Goal: Information Seeking & Learning: Learn about a topic

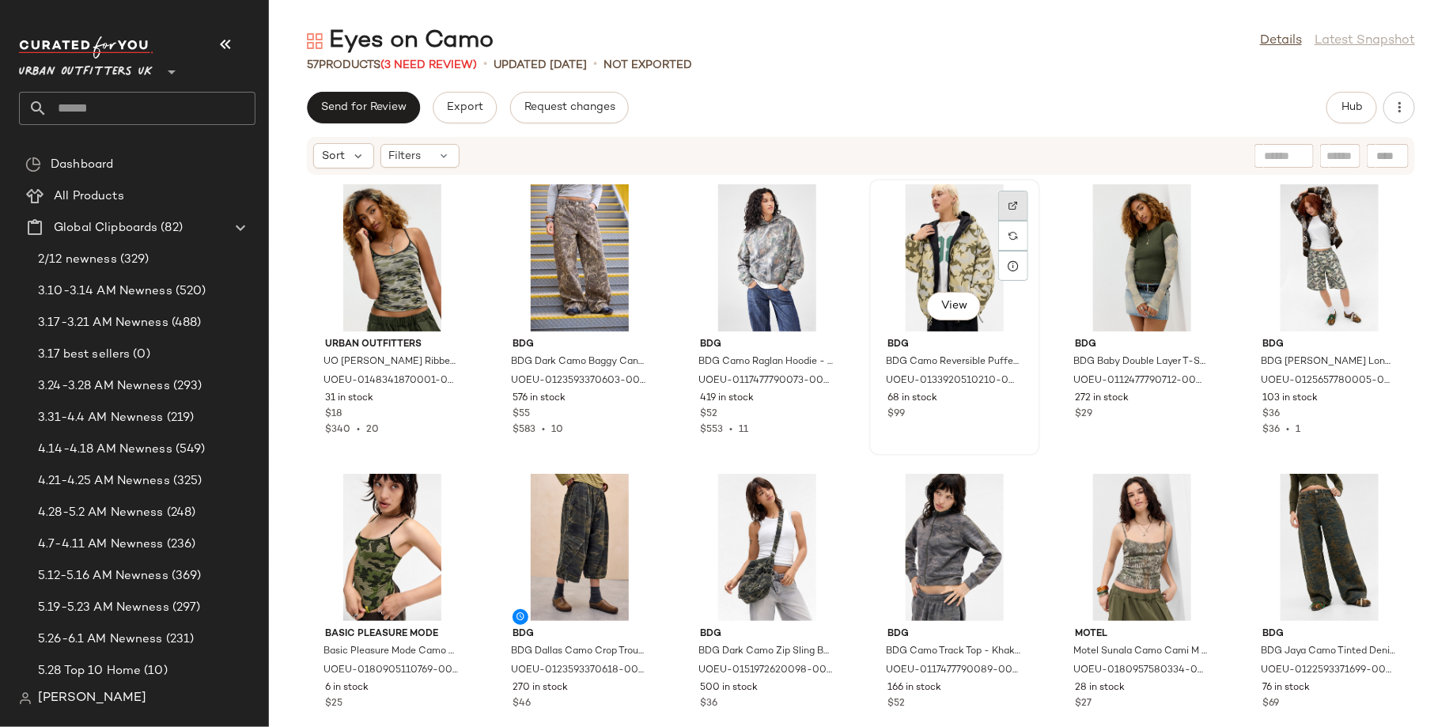
click at [1003, 221] on div at bounding box center [1013, 236] width 30 height 30
click at [389, 300] on span "View" at bounding box center [391, 306] width 27 height 13
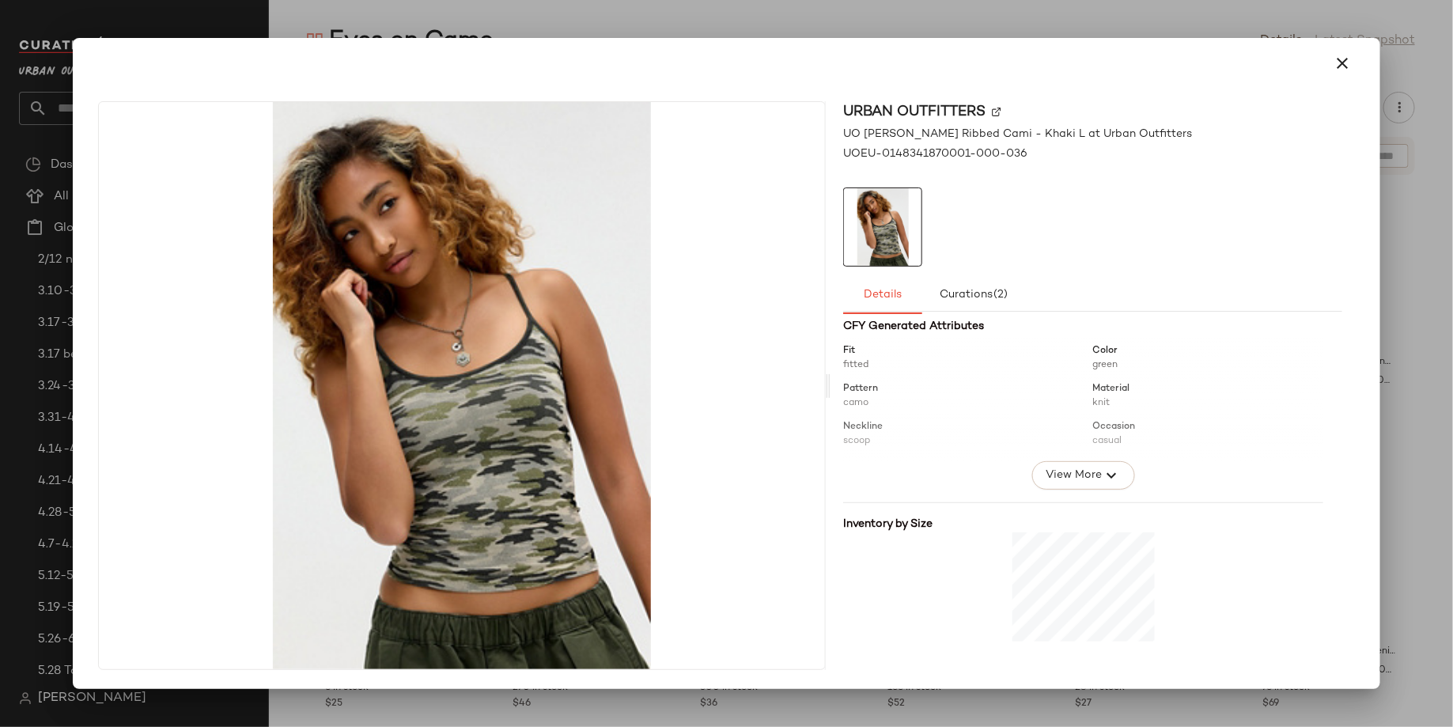
scroll to position [176, 0]
click at [976, 22] on div at bounding box center [726, 363] width 1453 height 727
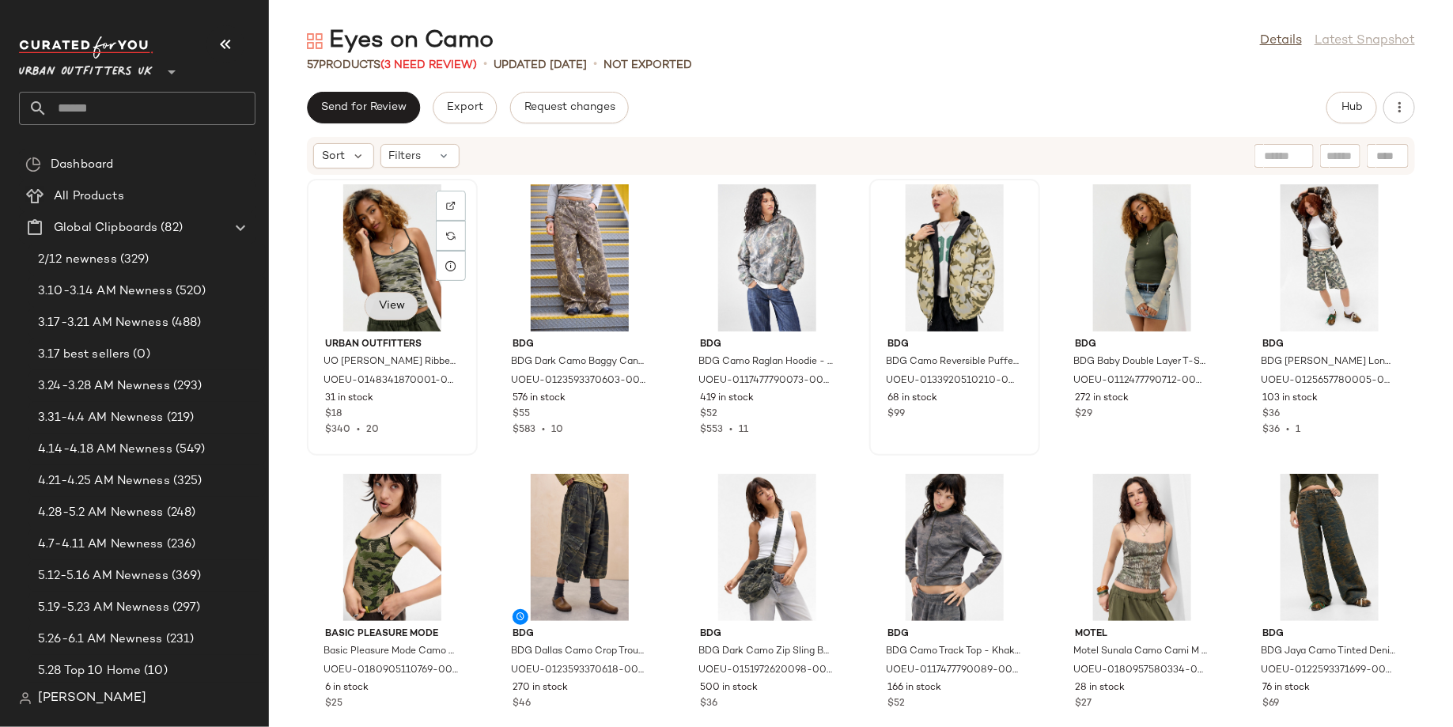
click at [396, 305] on span "View" at bounding box center [391, 306] width 27 height 13
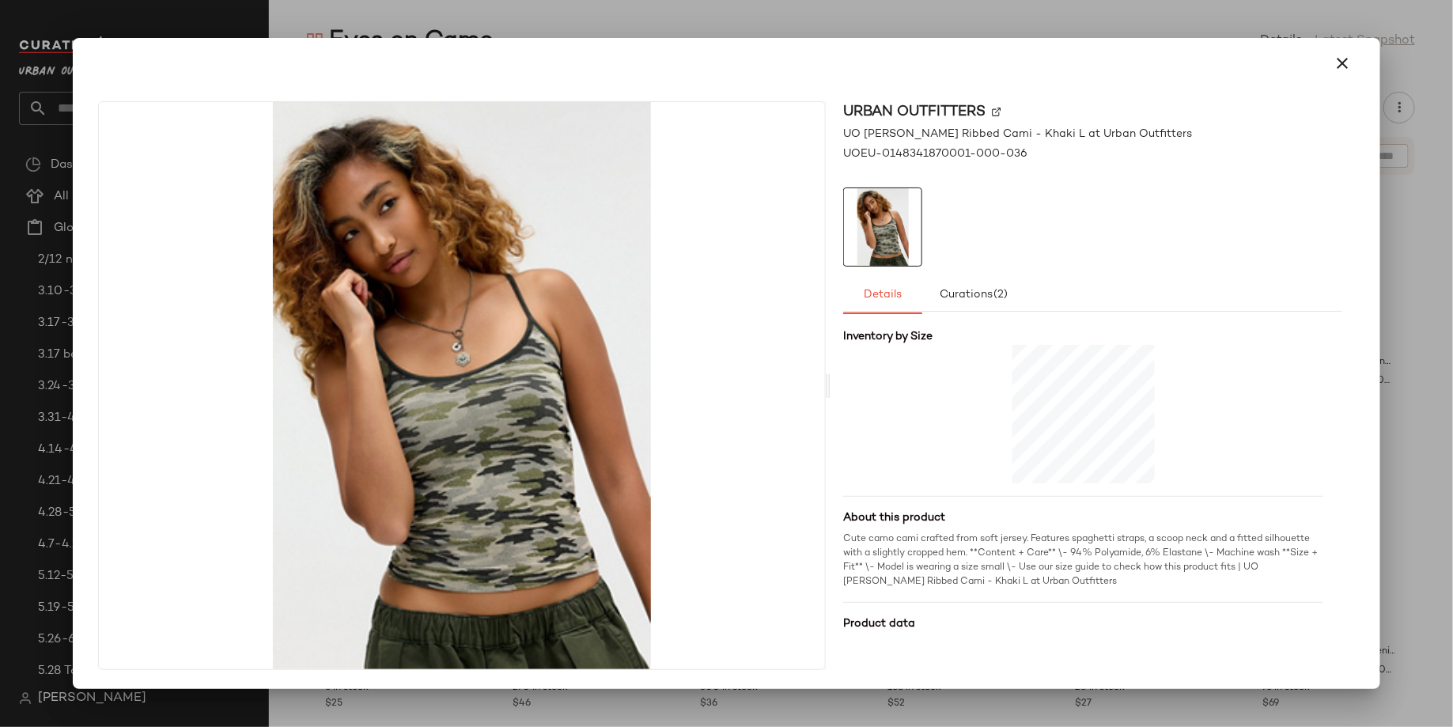
scroll to position [407, 0]
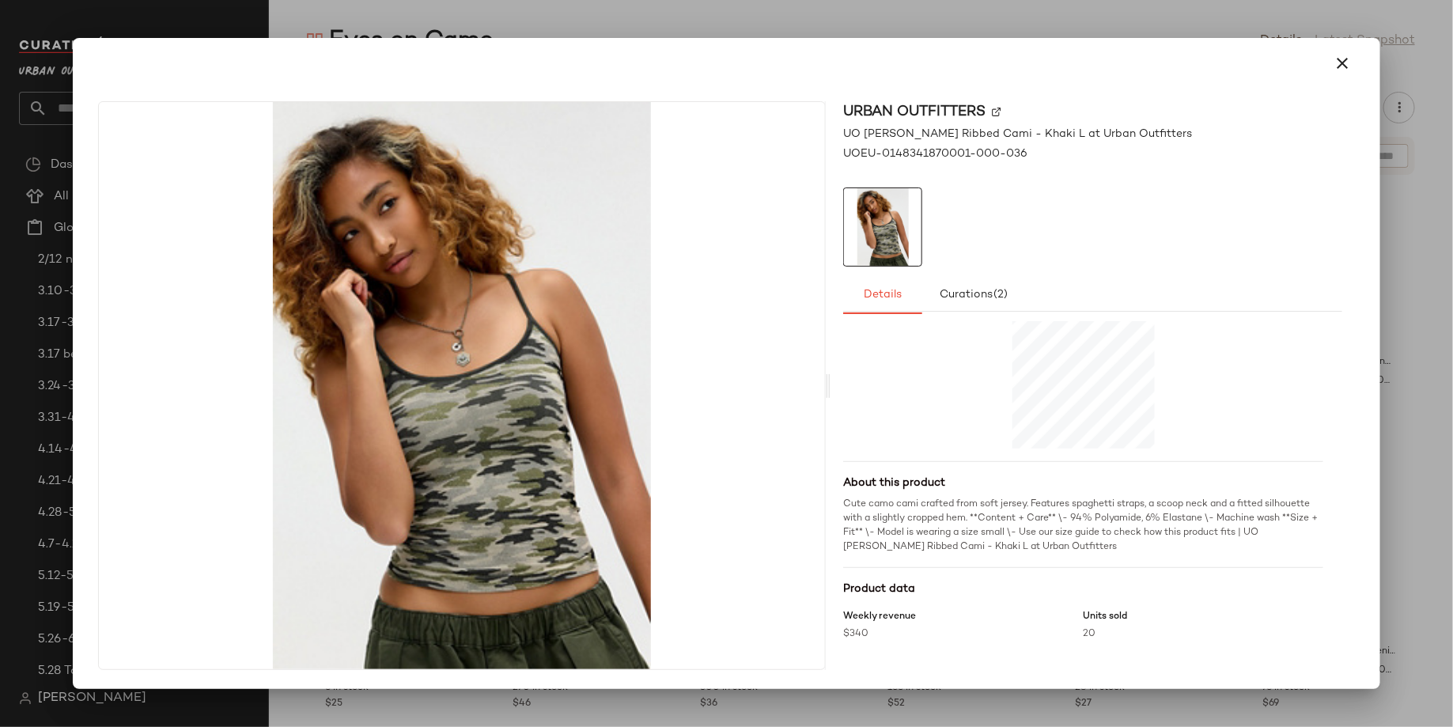
click at [967, 51] on div at bounding box center [726, 63] width 1269 height 38
click at [669, 35] on div at bounding box center [726, 363] width 1453 height 727
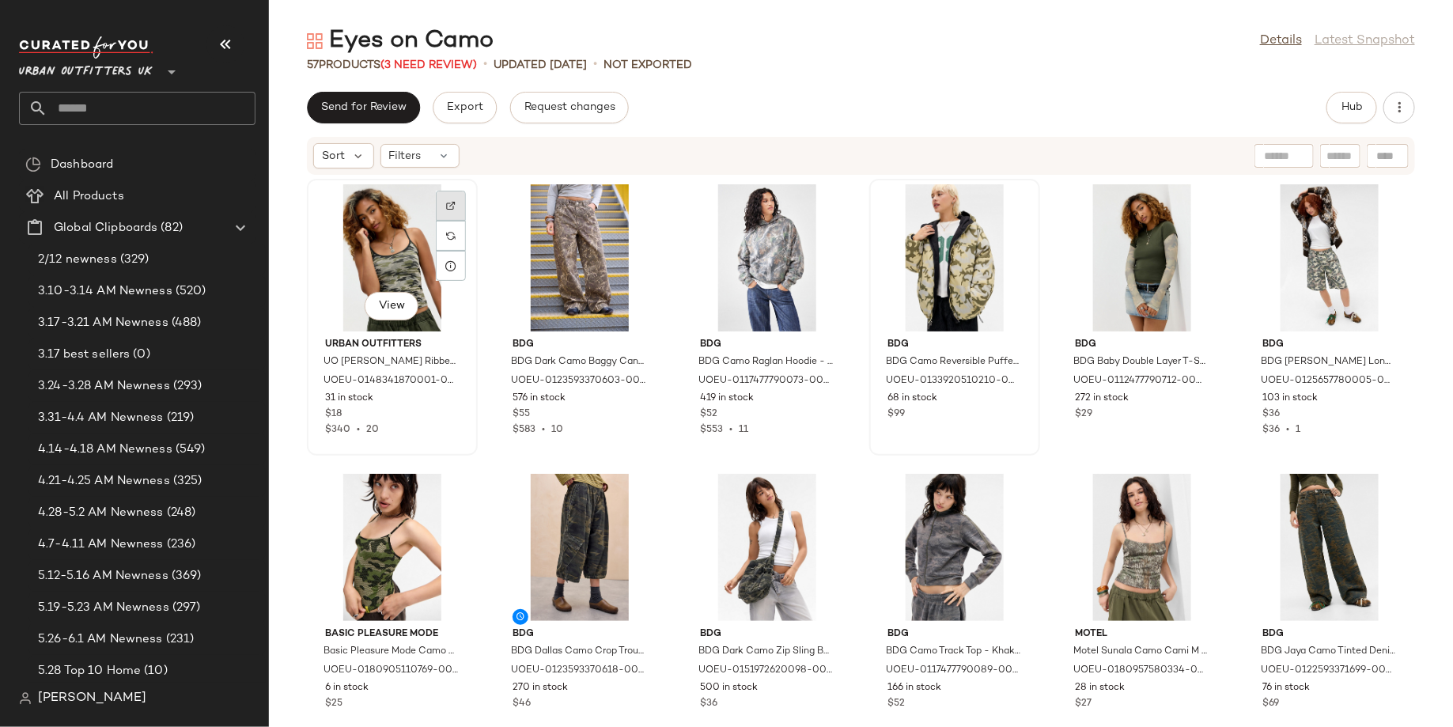
click at [439, 221] on div at bounding box center [451, 236] width 30 height 30
click at [578, 313] on button "View" at bounding box center [579, 306] width 54 height 28
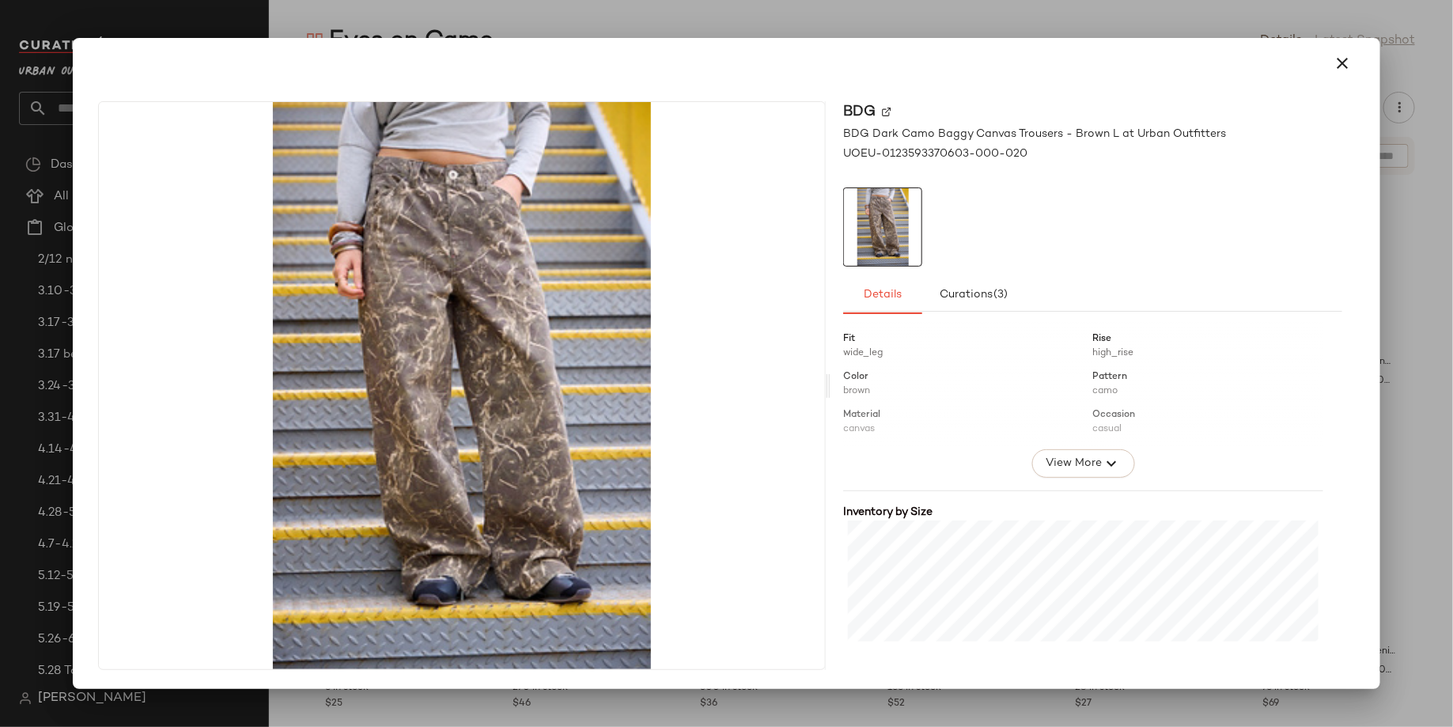
scroll to position [421, 0]
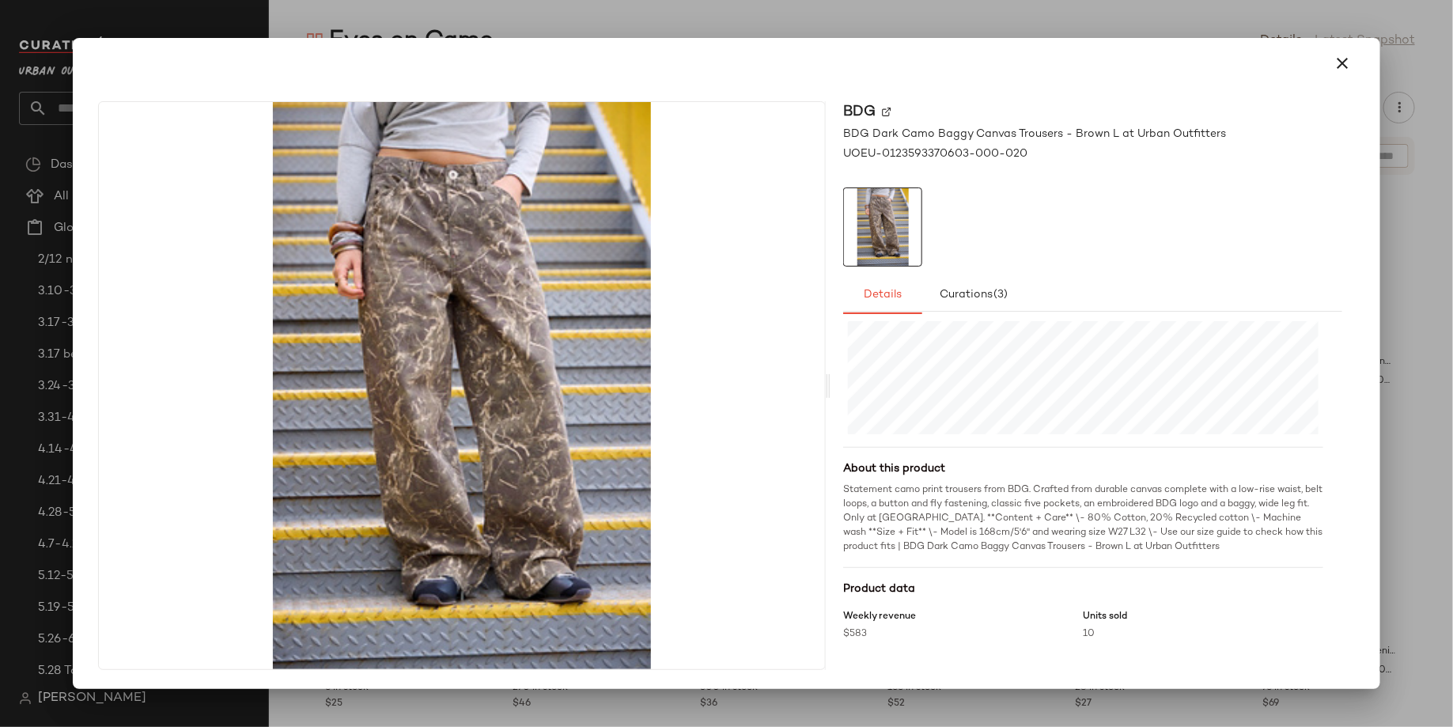
click at [1084, 34] on div at bounding box center [726, 363] width 1453 height 727
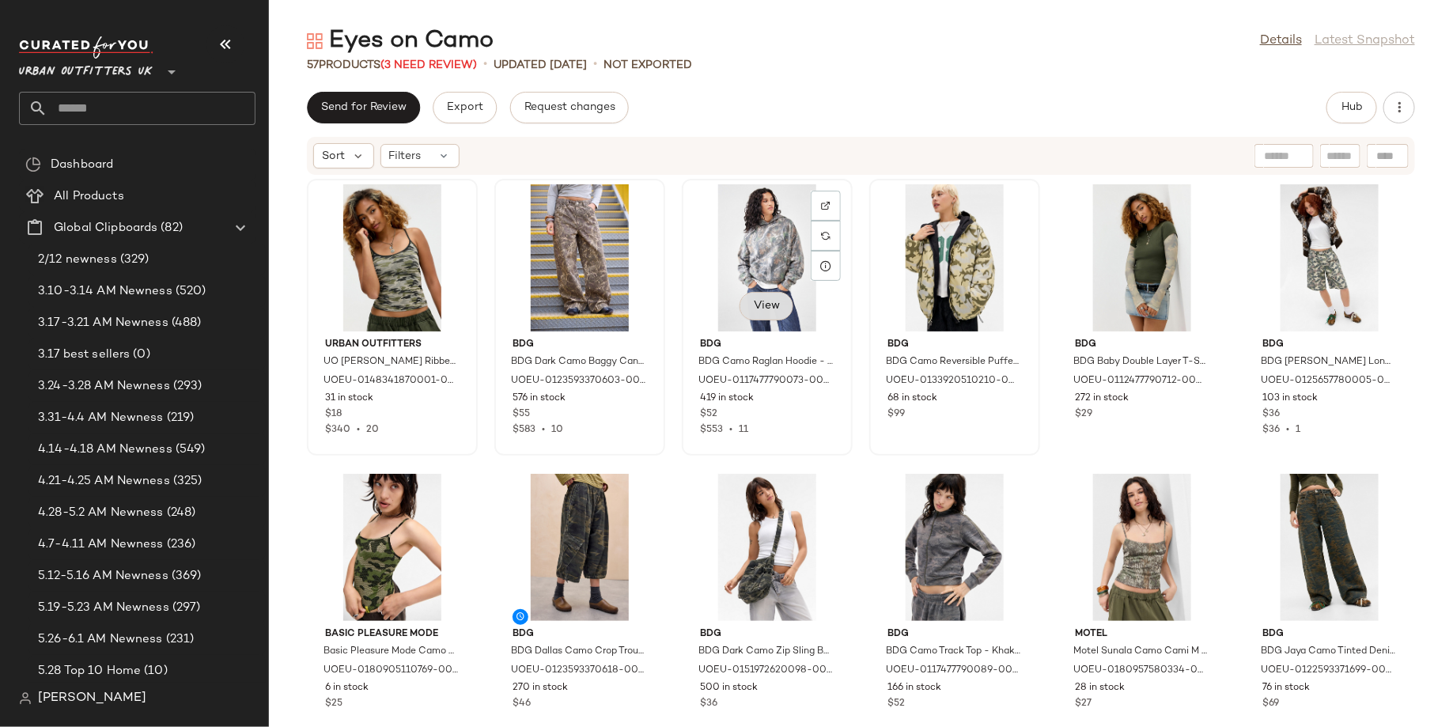
click at [755, 315] on button "View" at bounding box center [767, 306] width 54 height 28
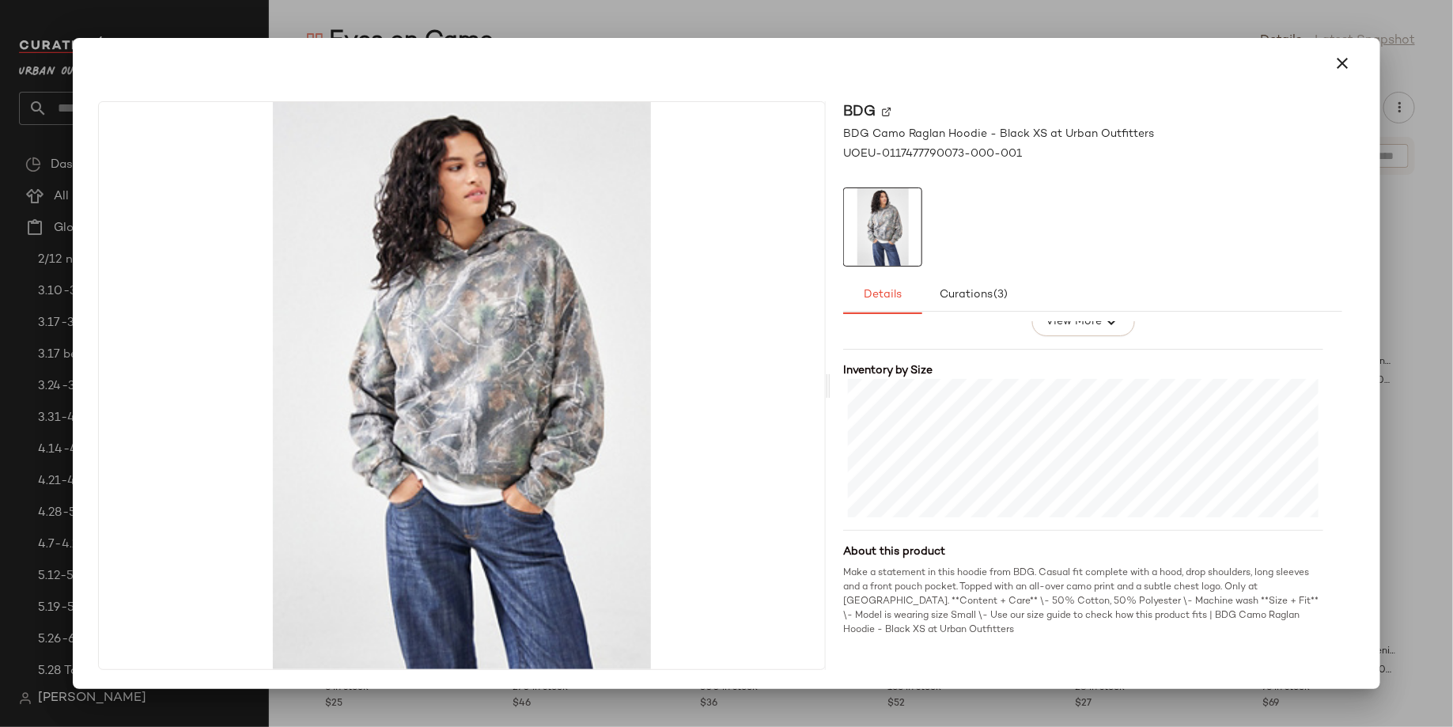
scroll to position [421, 0]
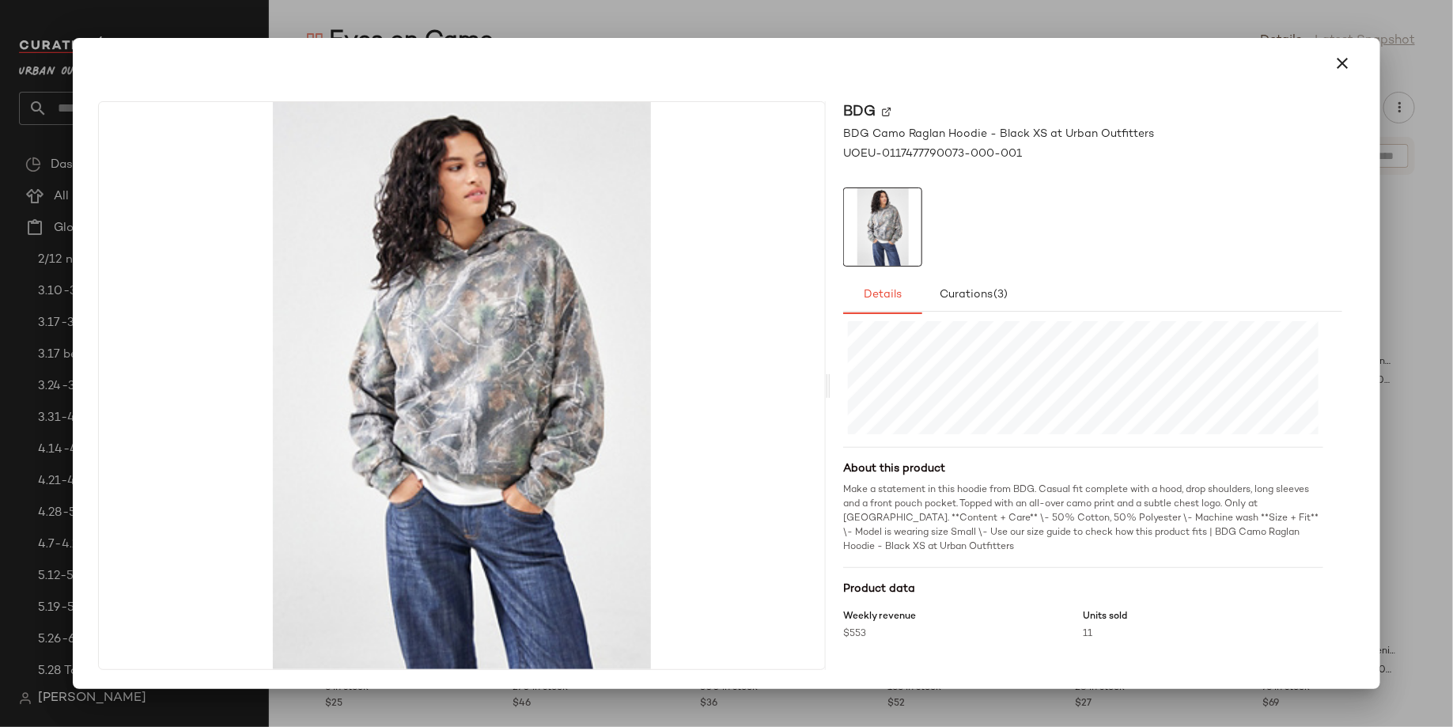
click at [1080, 8] on div at bounding box center [726, 363] width 1453 height 727
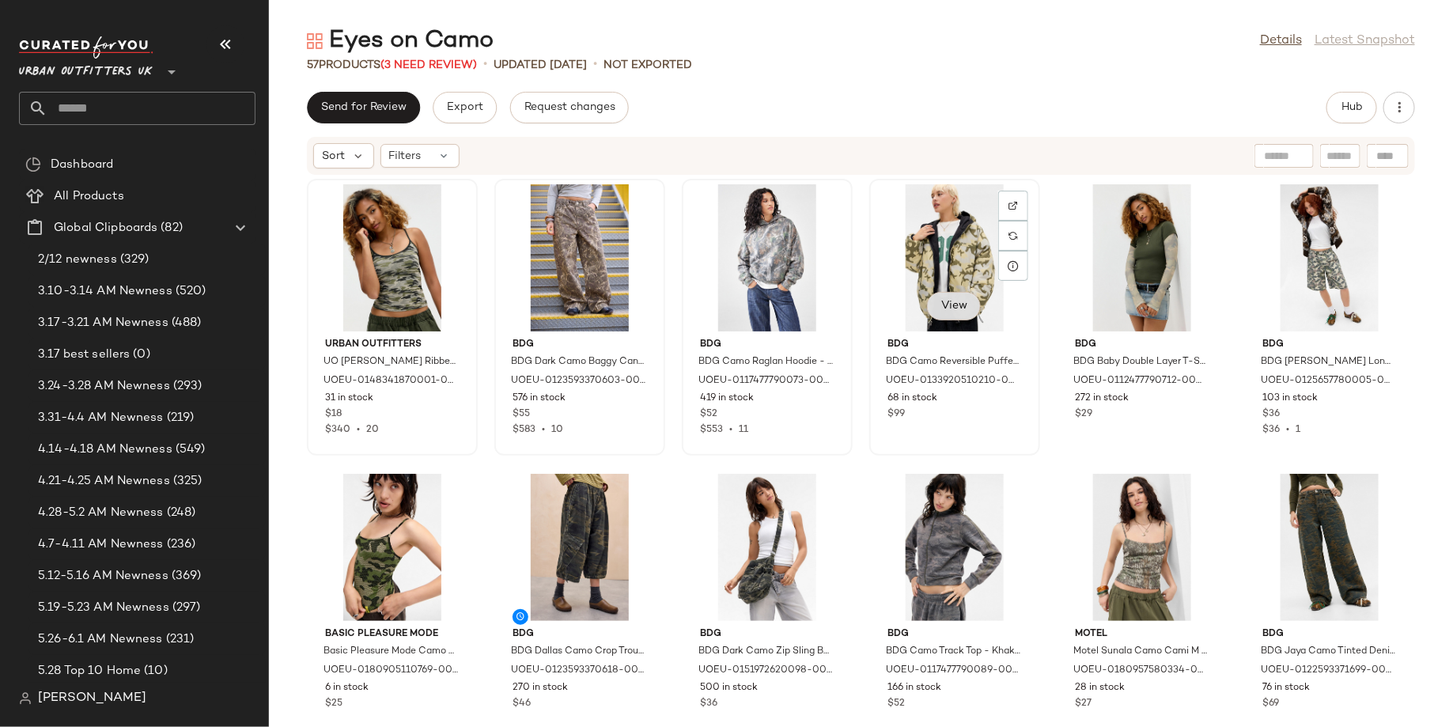
click at [963, 305] on button "View" at bounding box center [954, 306] width 54 height 28
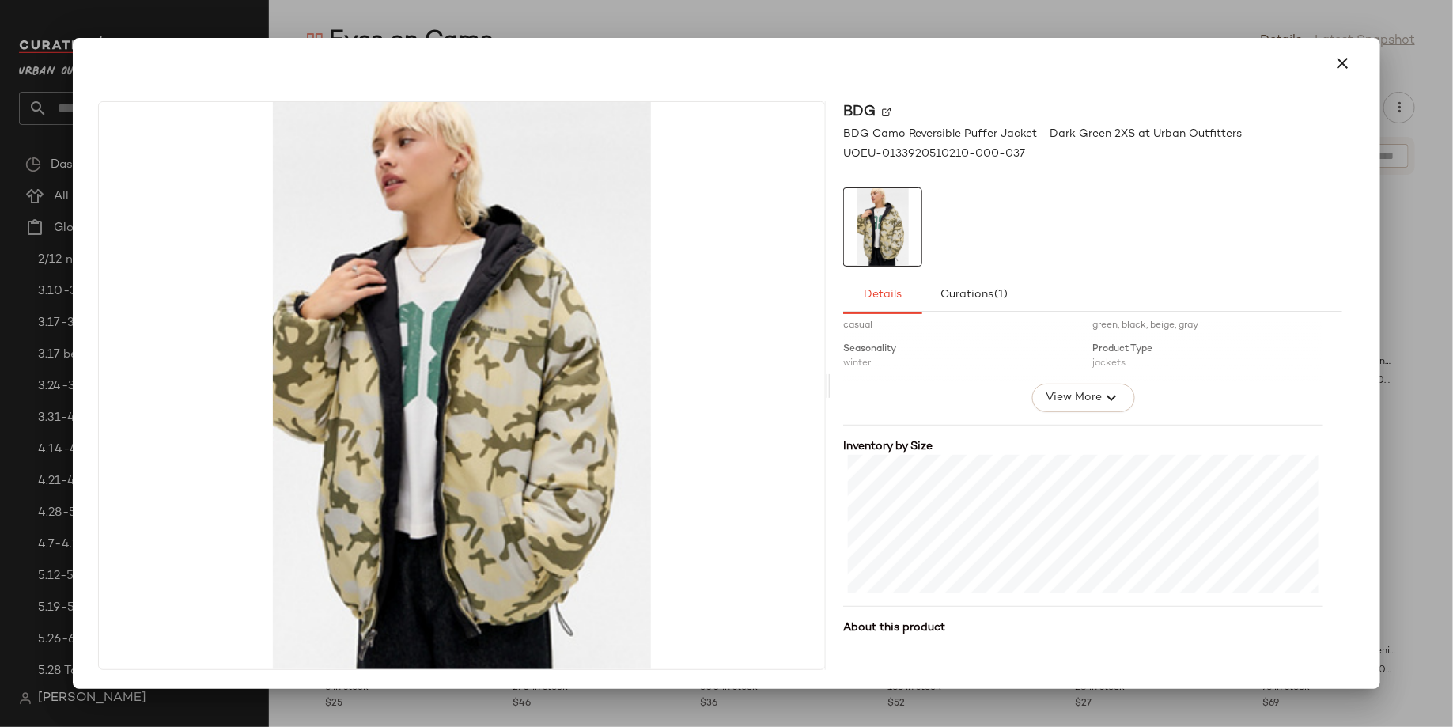
scroll to position [389, 0]
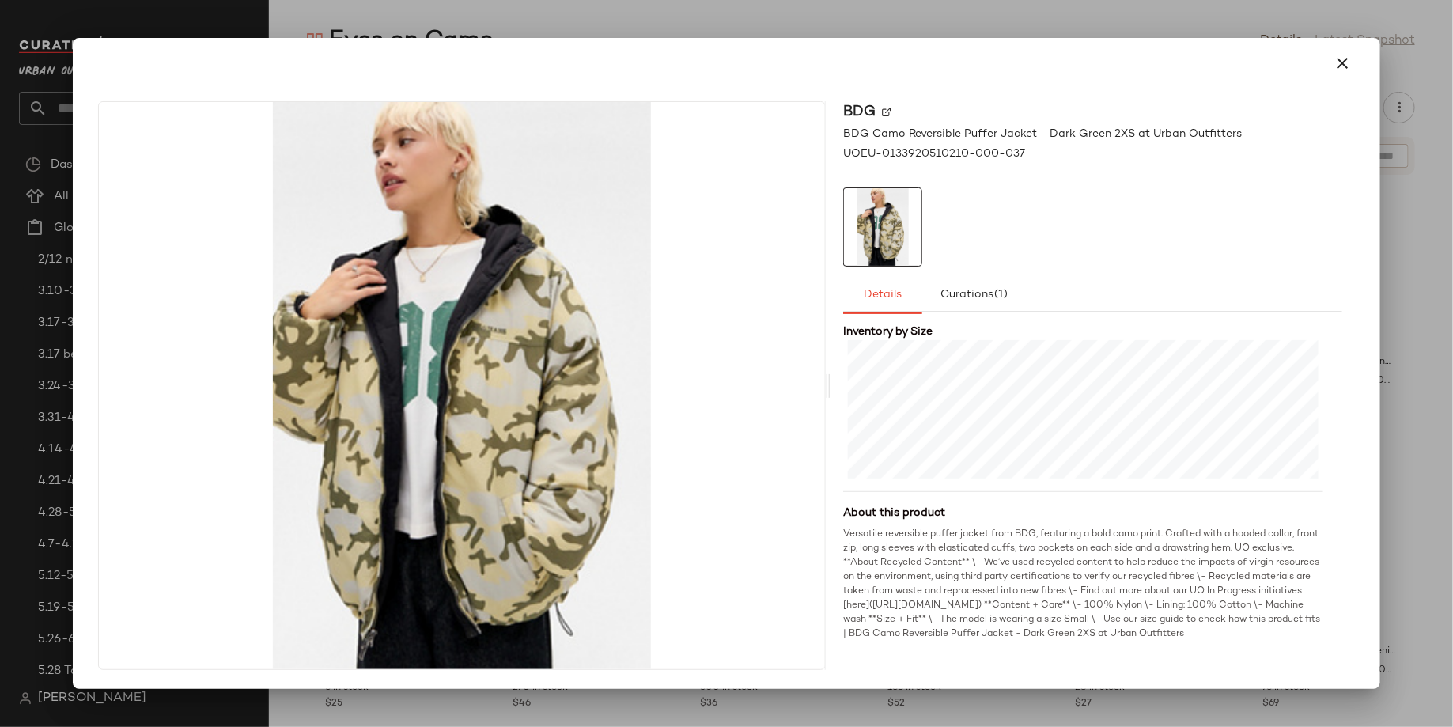
click at [1114, 28] on div at bounding box center [726, 363] width 1453 height 727
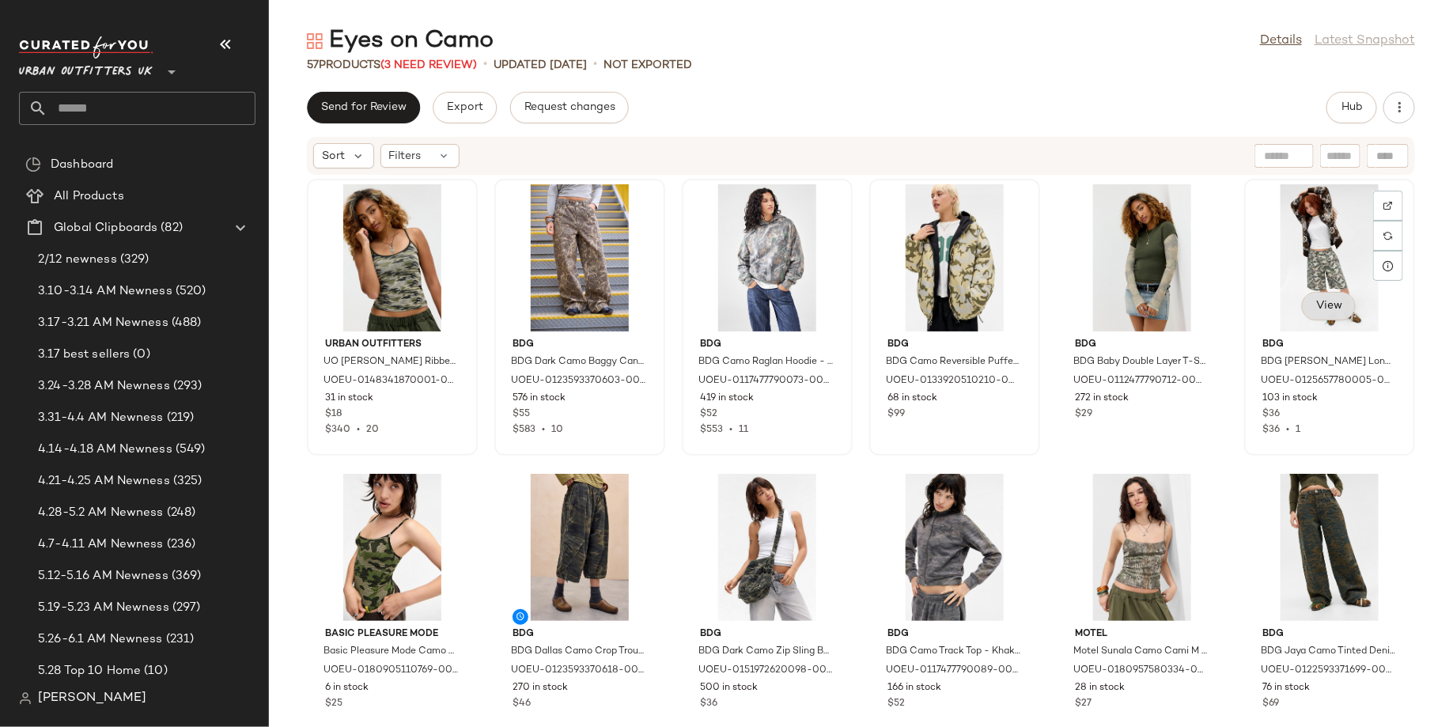
click at [1332, 308] on span "View" at bounding box center [1328, 306] width 27 height 13
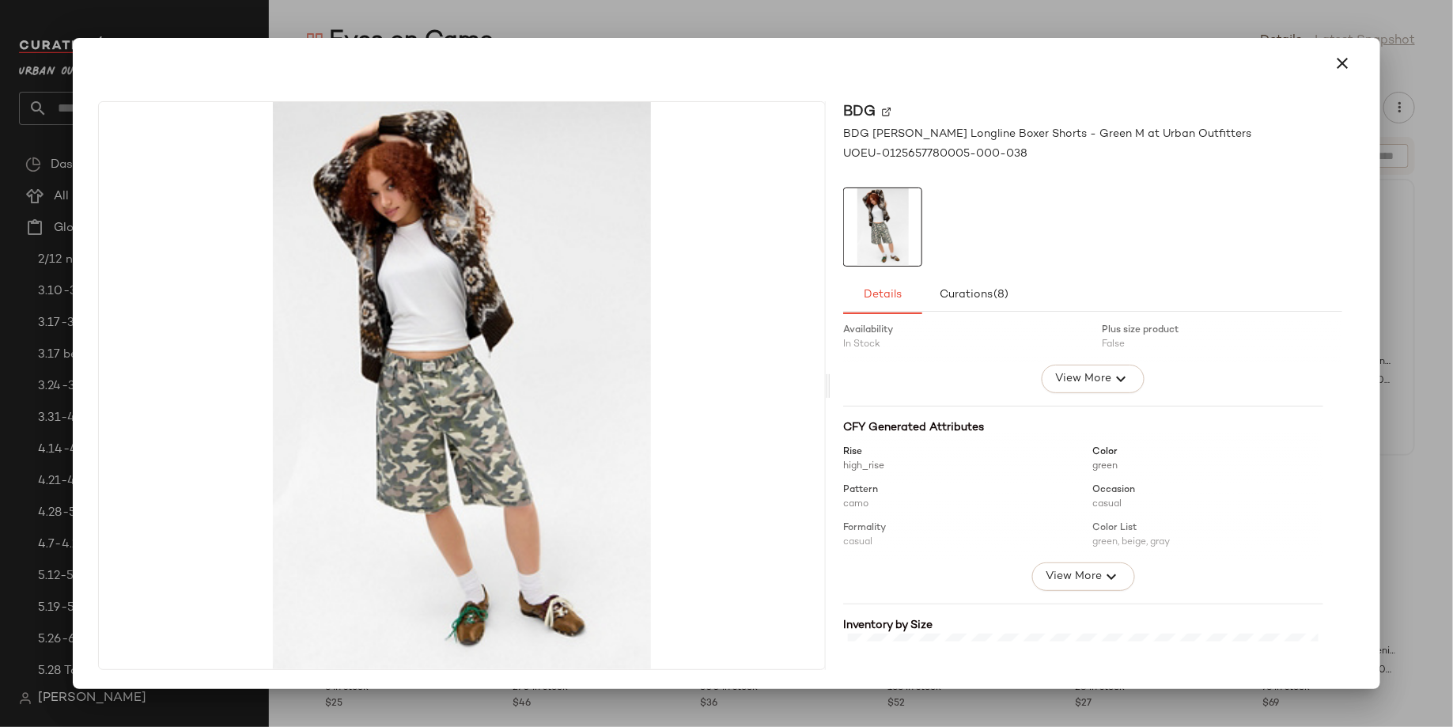
scroll to position [463, 0]
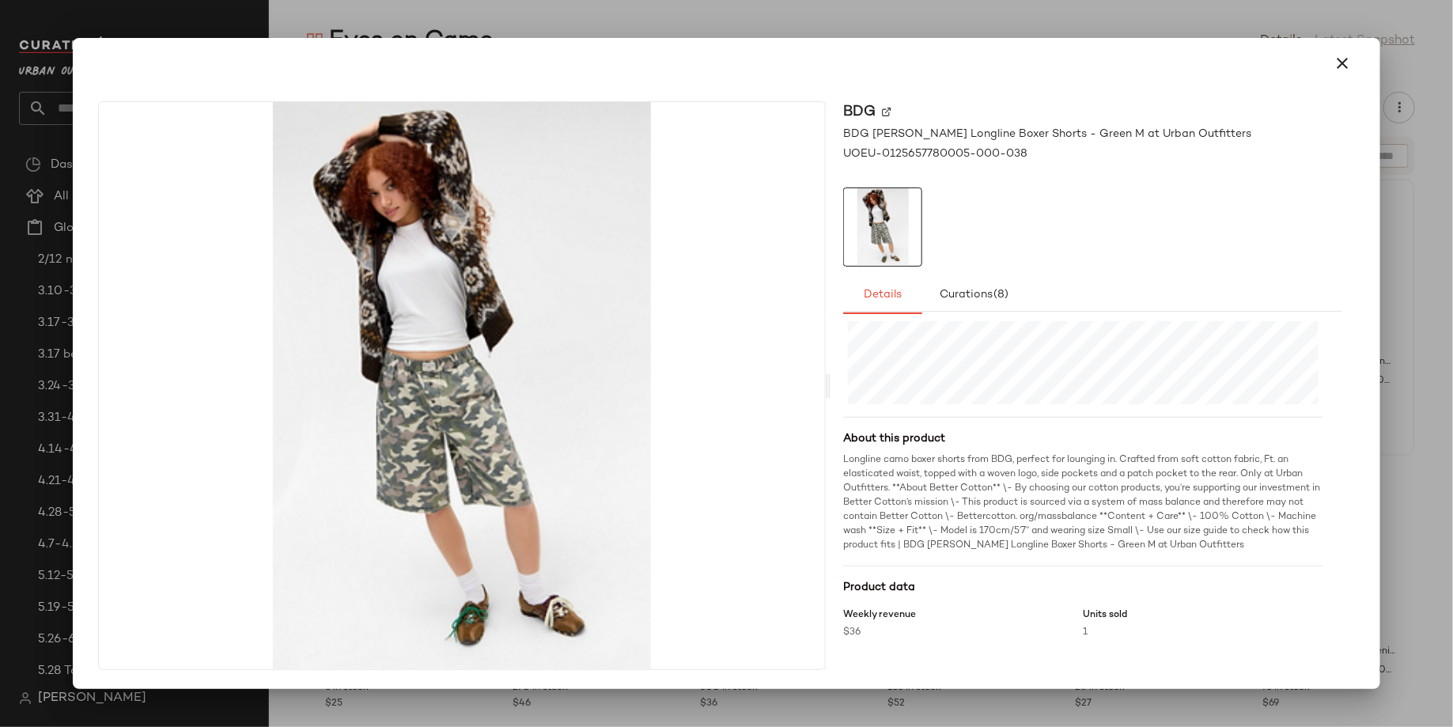
click at [1148, 19] on div at bounding box center [726, 363] width 1453 height 727
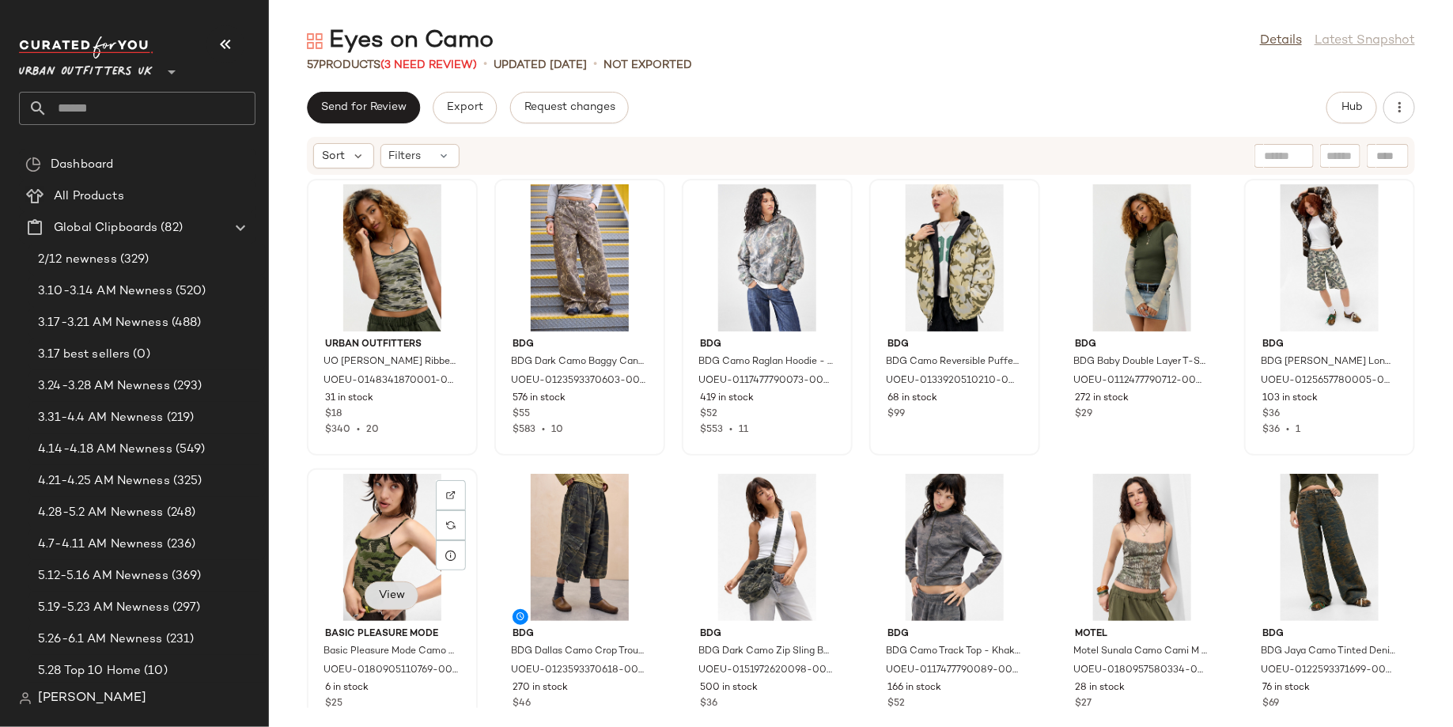
click at [391, 596] on span "View" at bounding box center [391, 595] width 27 height 13
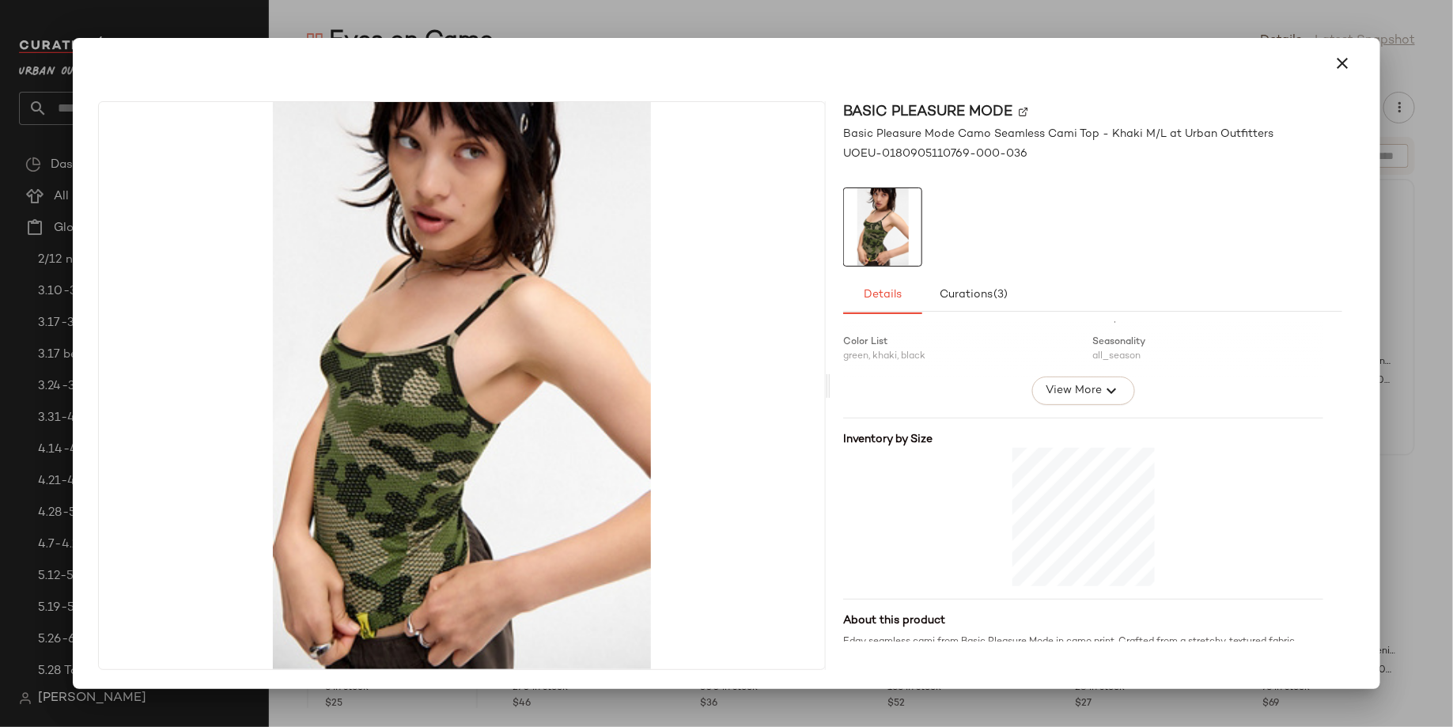
scroll to position [395, 0]
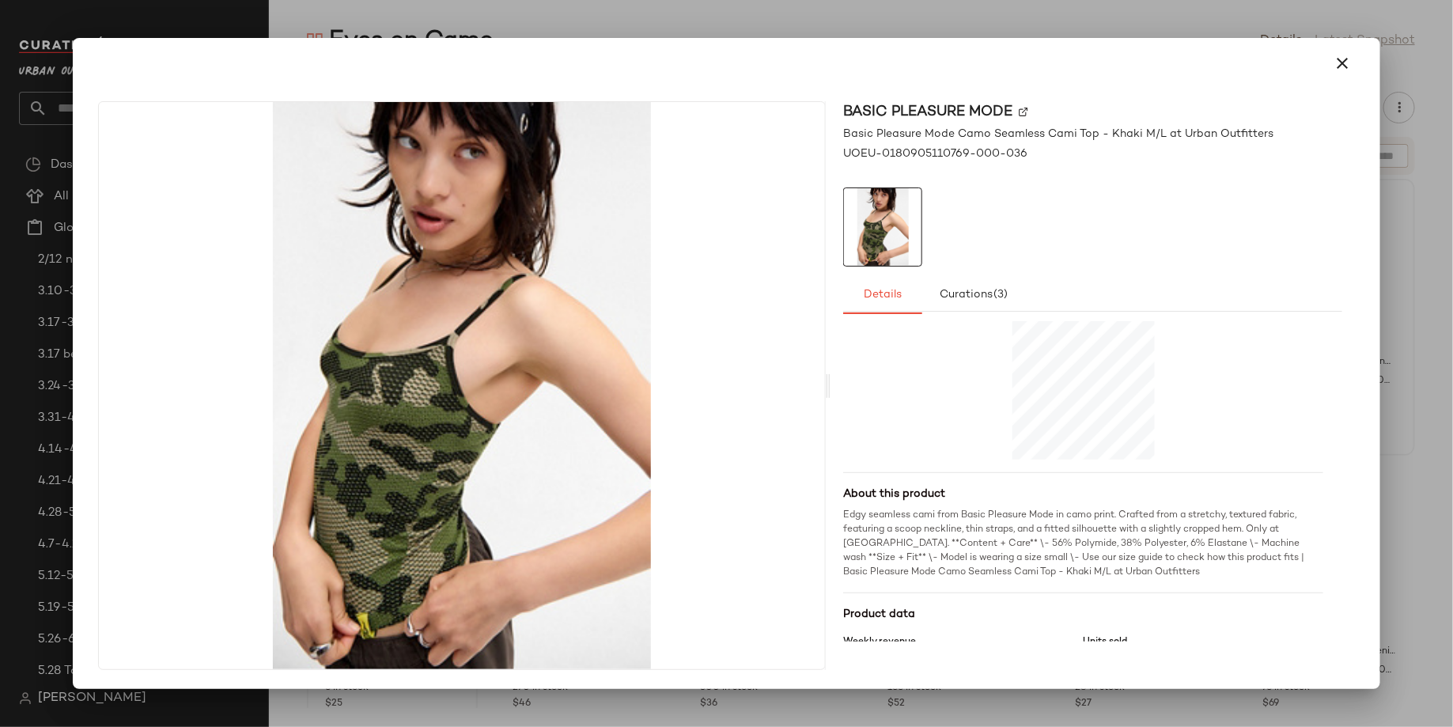
click at [949, 17] on div at bounding box center [726, 363] width 1453 height 727
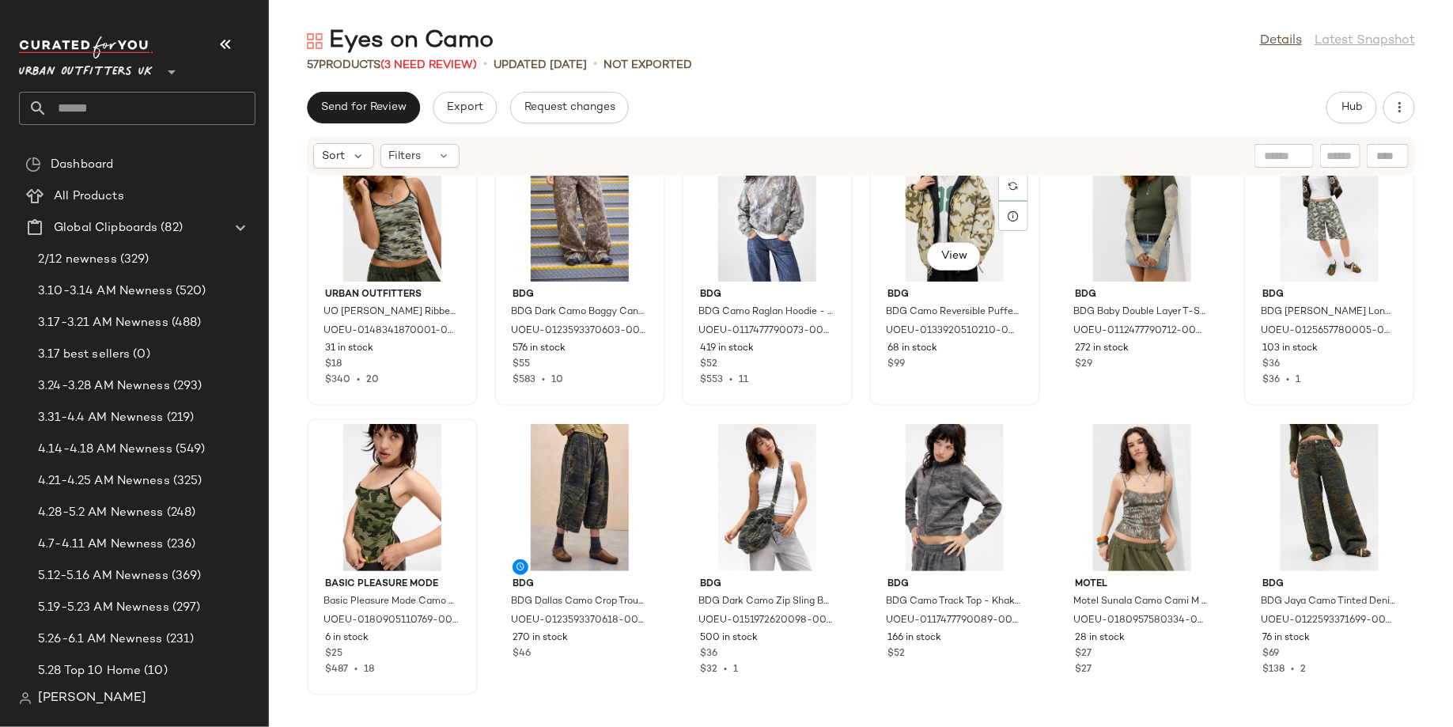
scroll to position [53, 0]
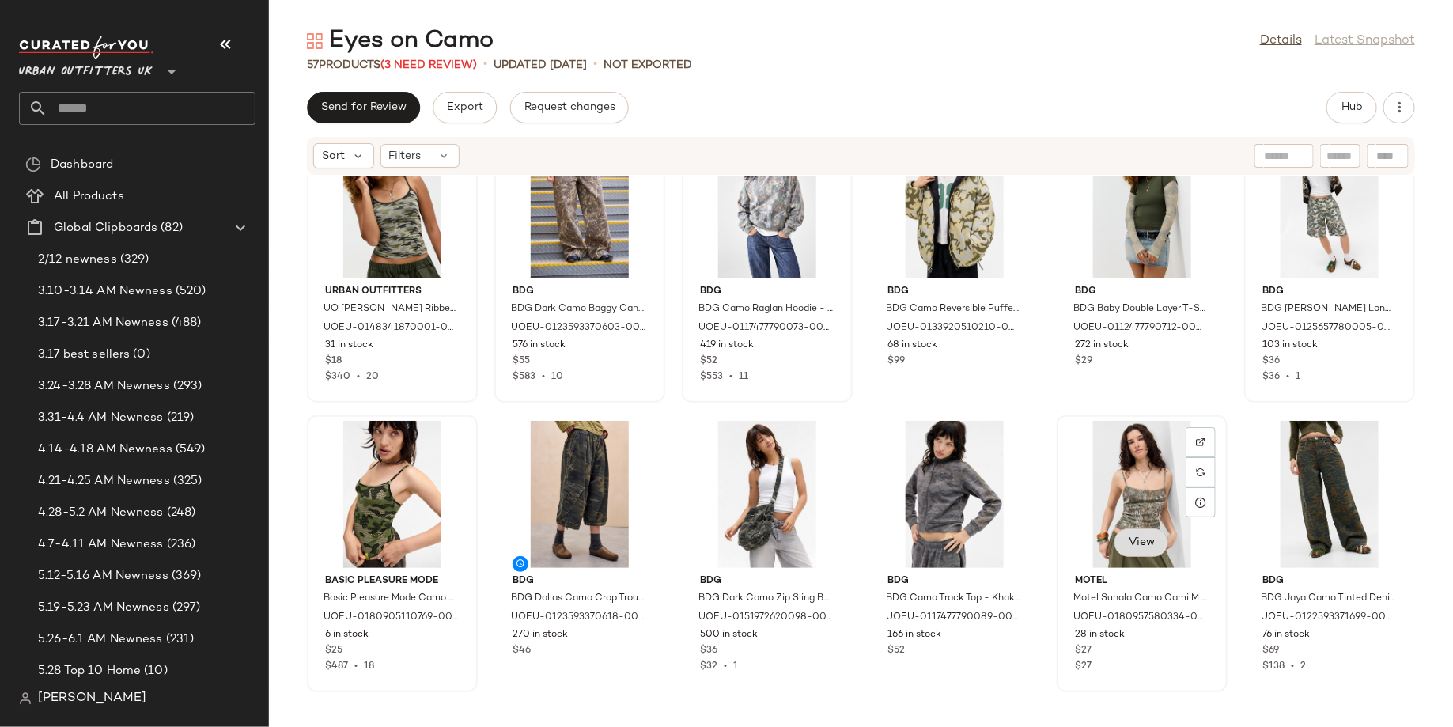
click at [1137, 532] on button "View" at bounding box center [1141, 542] width 54 height 28
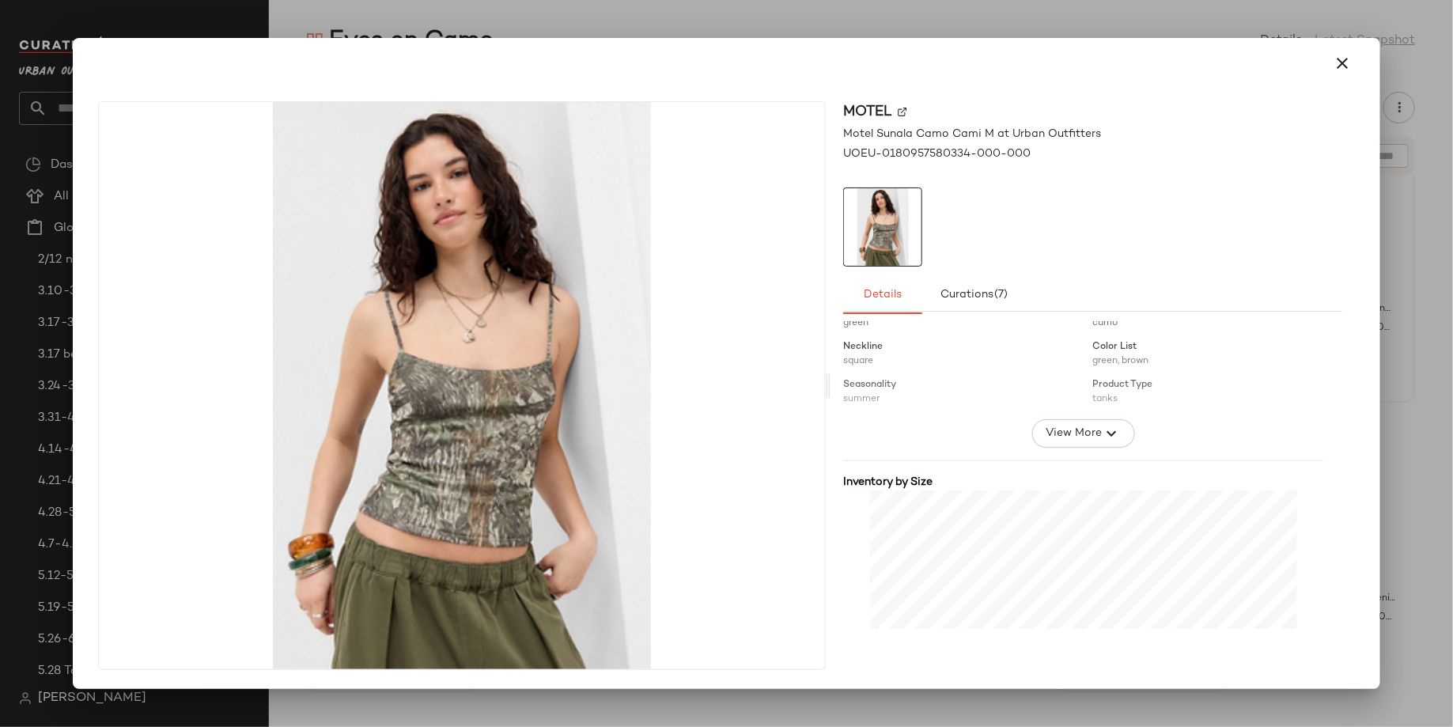
scroll to position [407, 0]
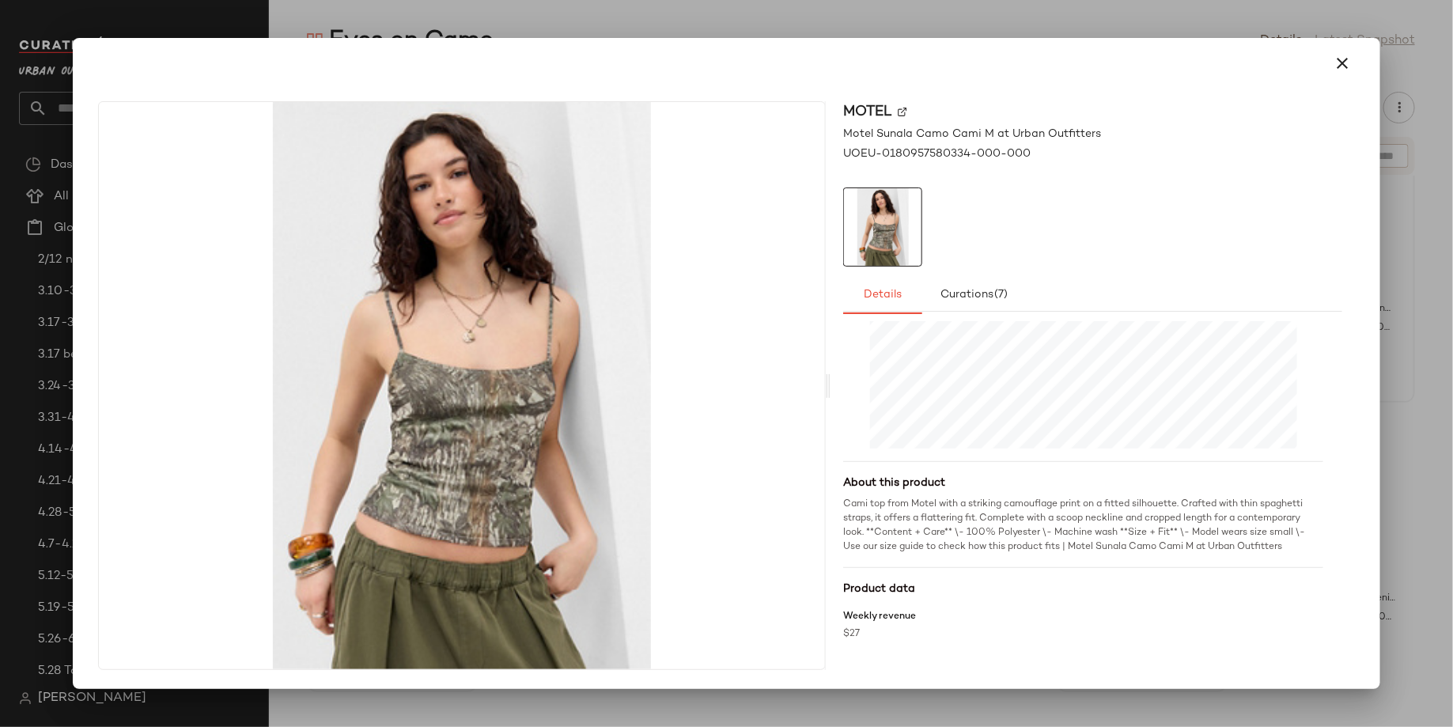
click at [1122, 30] on div at bounding box center [726, 363] width 1453 height 727
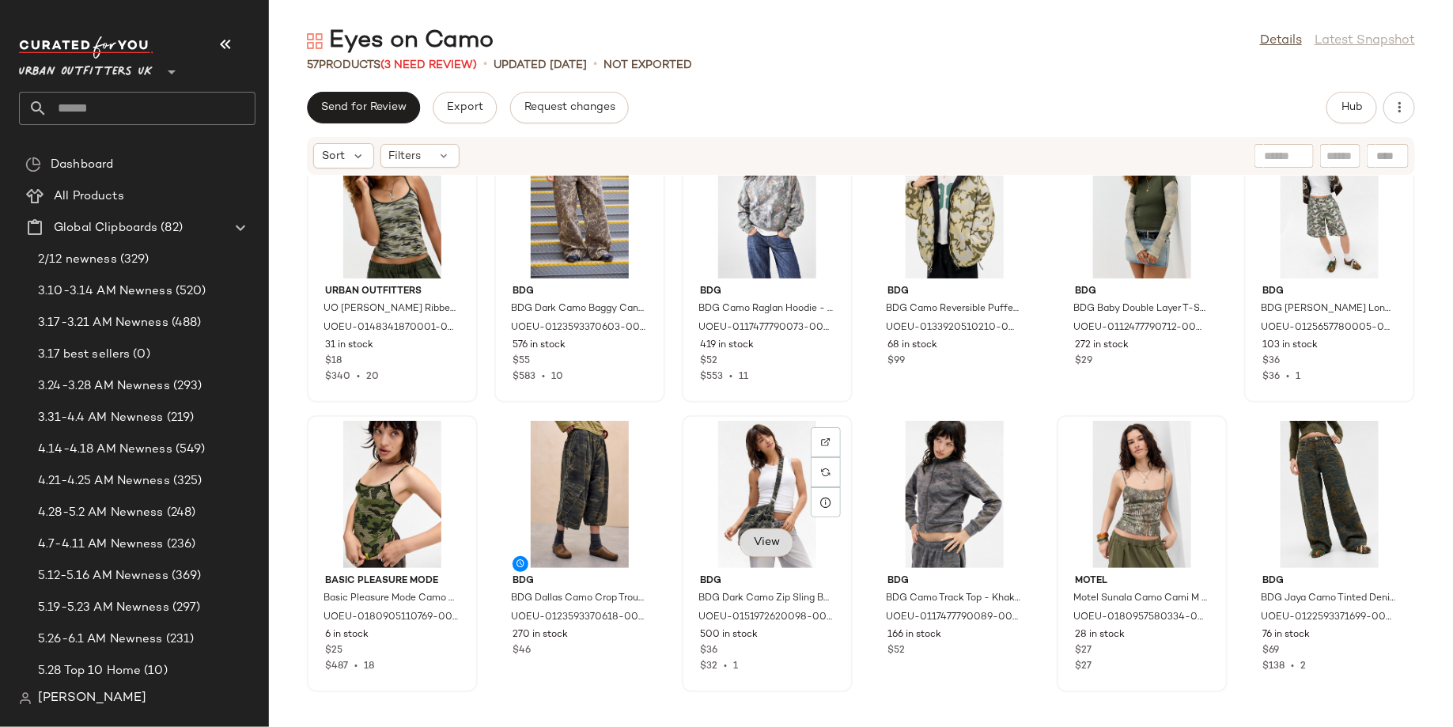
click at [766, 540] on span "View" at bounding box center [766, 542] width 27 height 13
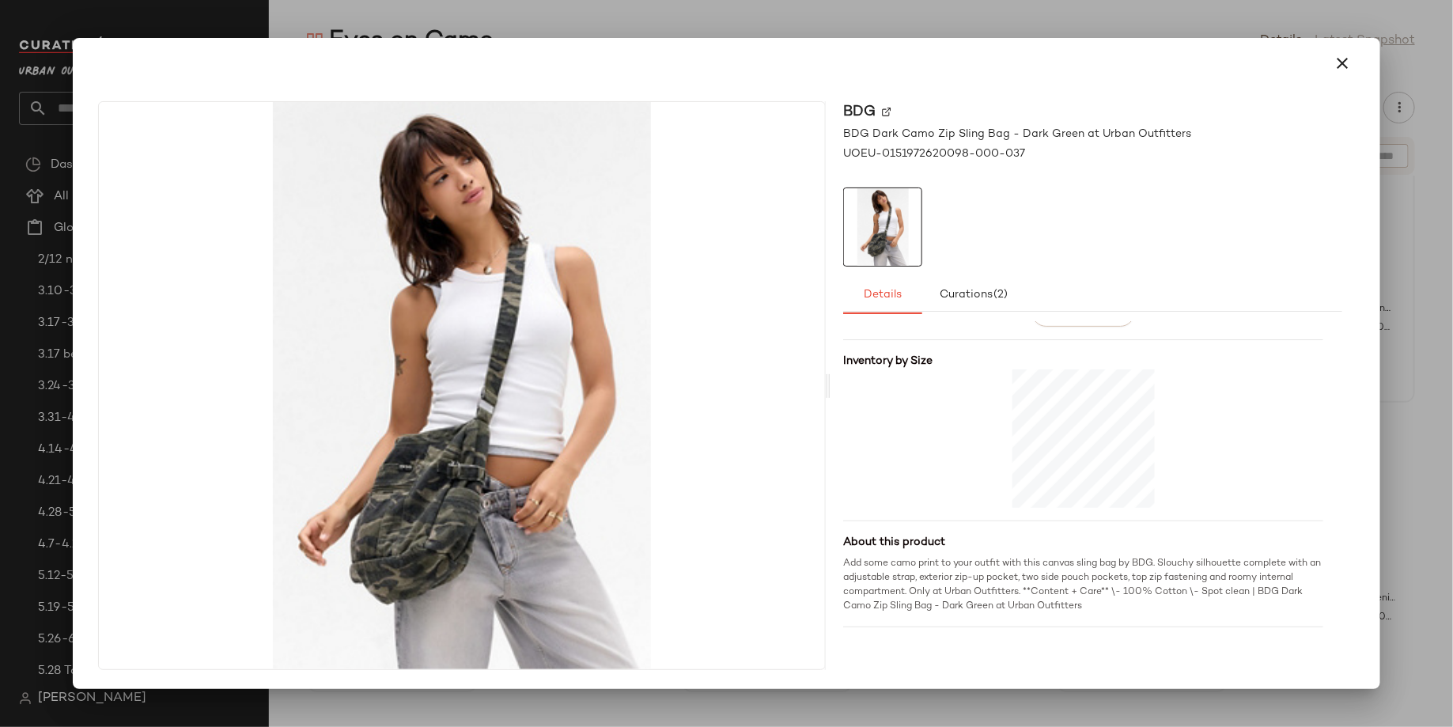
scroll to position [268, 0]
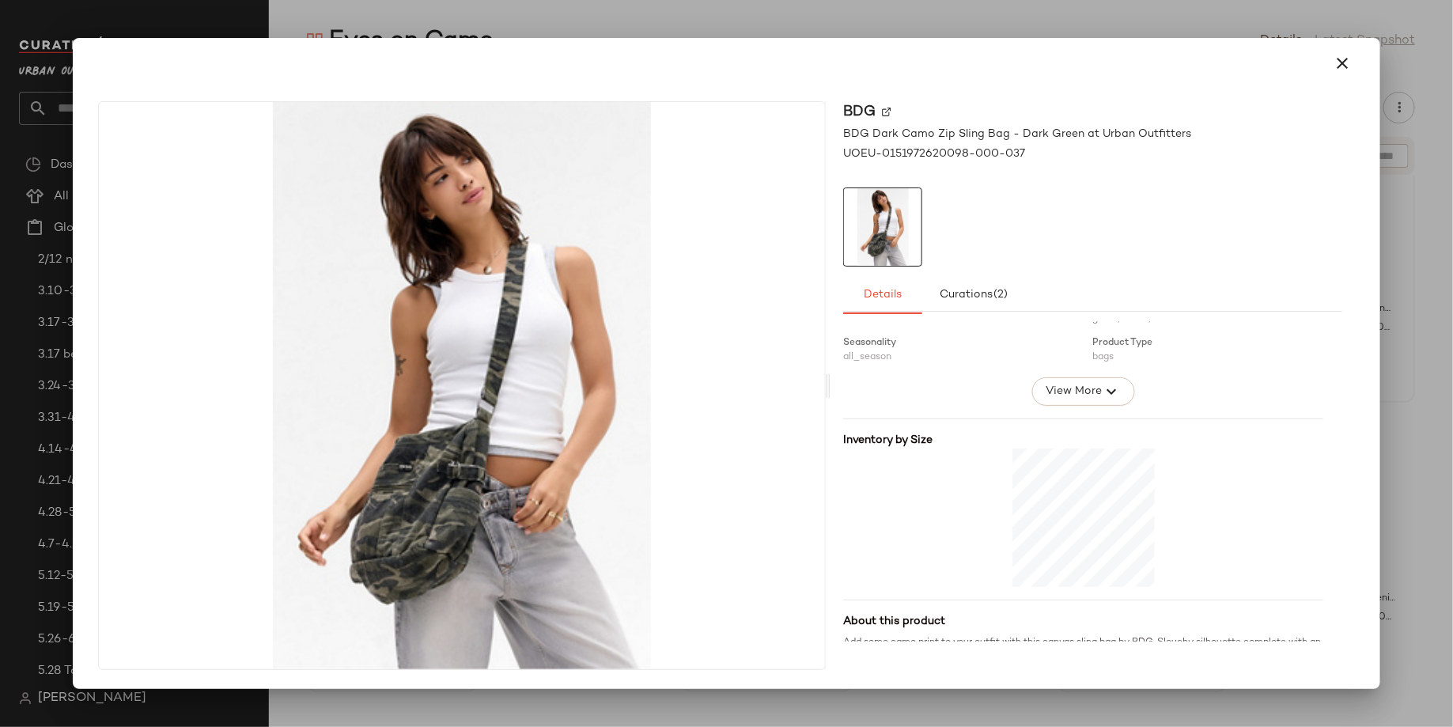
click at [935, 40] on div at bounding box center [726, 63] width 1295 height 51
click at [919, 49] on div at bounding box center [726, 63] width 1269 height 38
click at [914, 32] on div at bounding box center [726, 363] width 1453 height 727
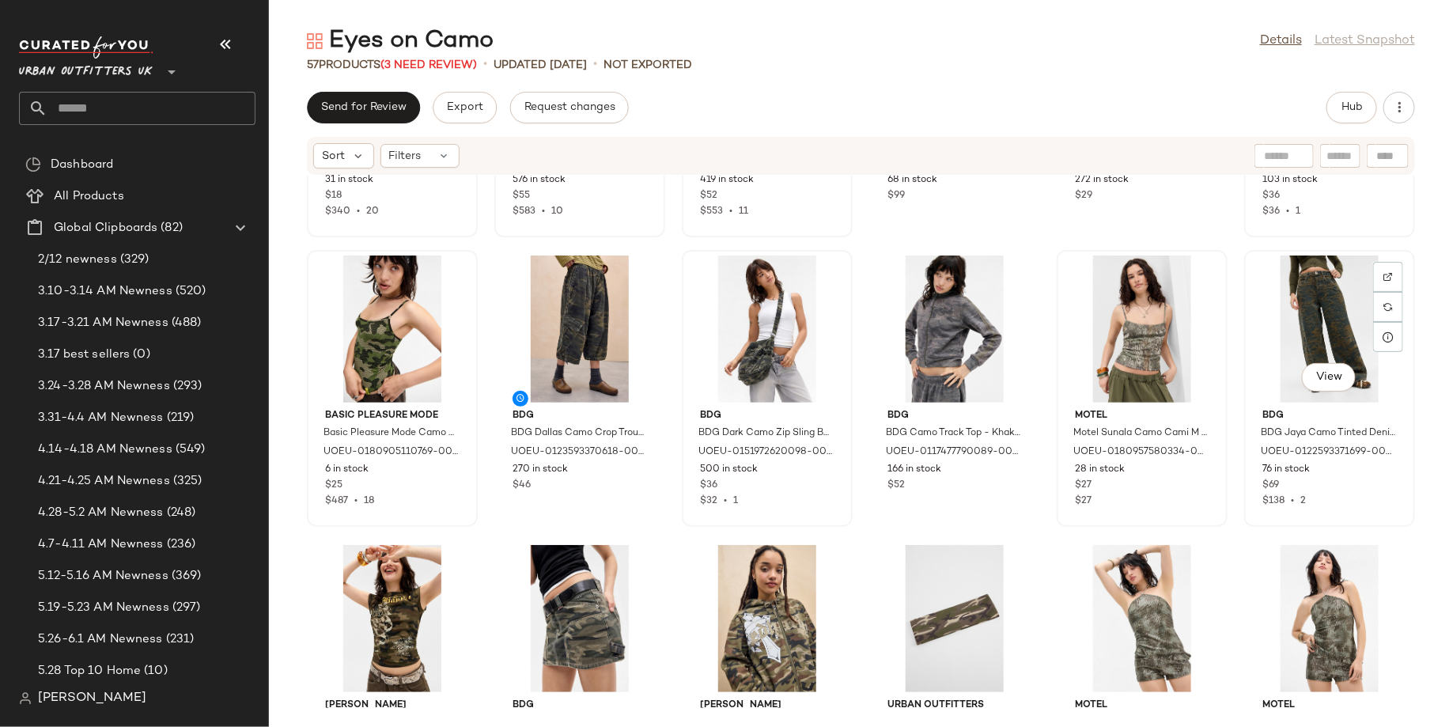
scroll to position [239, 0]
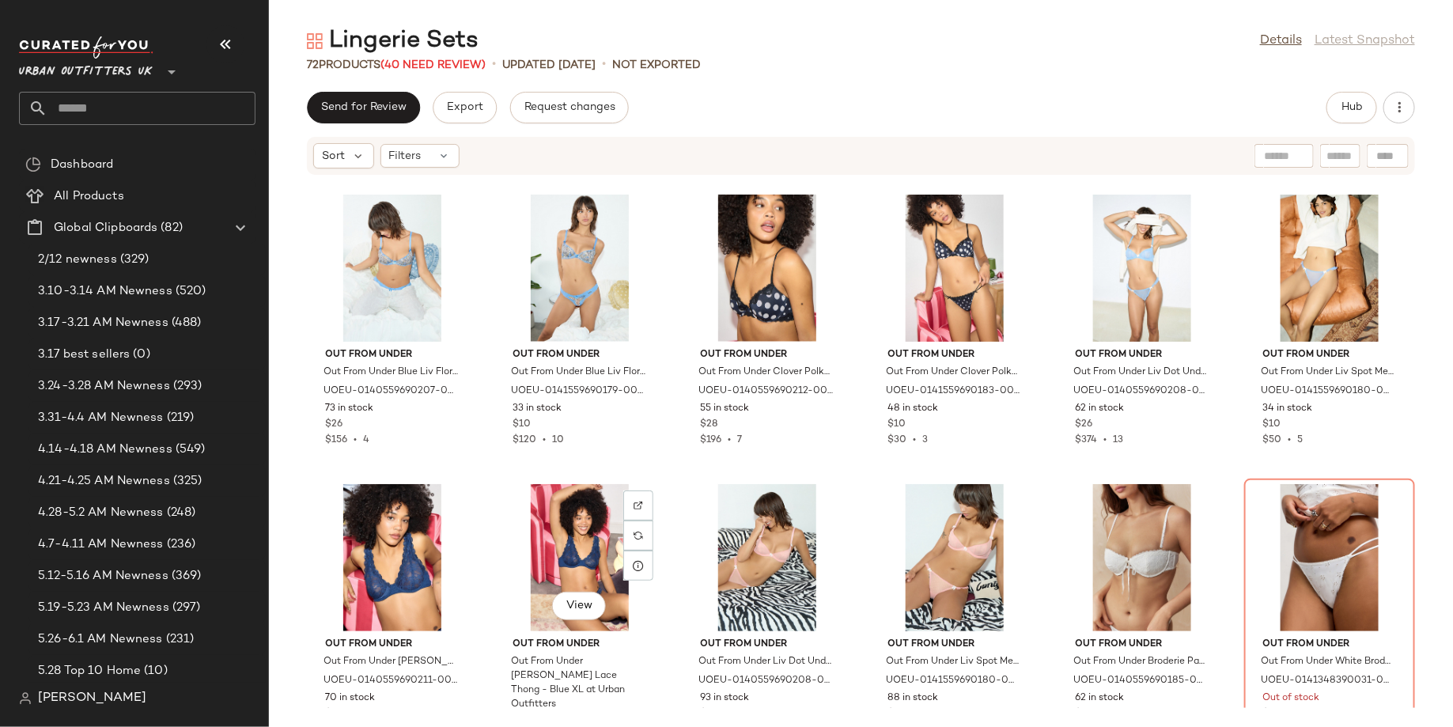
scroll to position [875, 0]
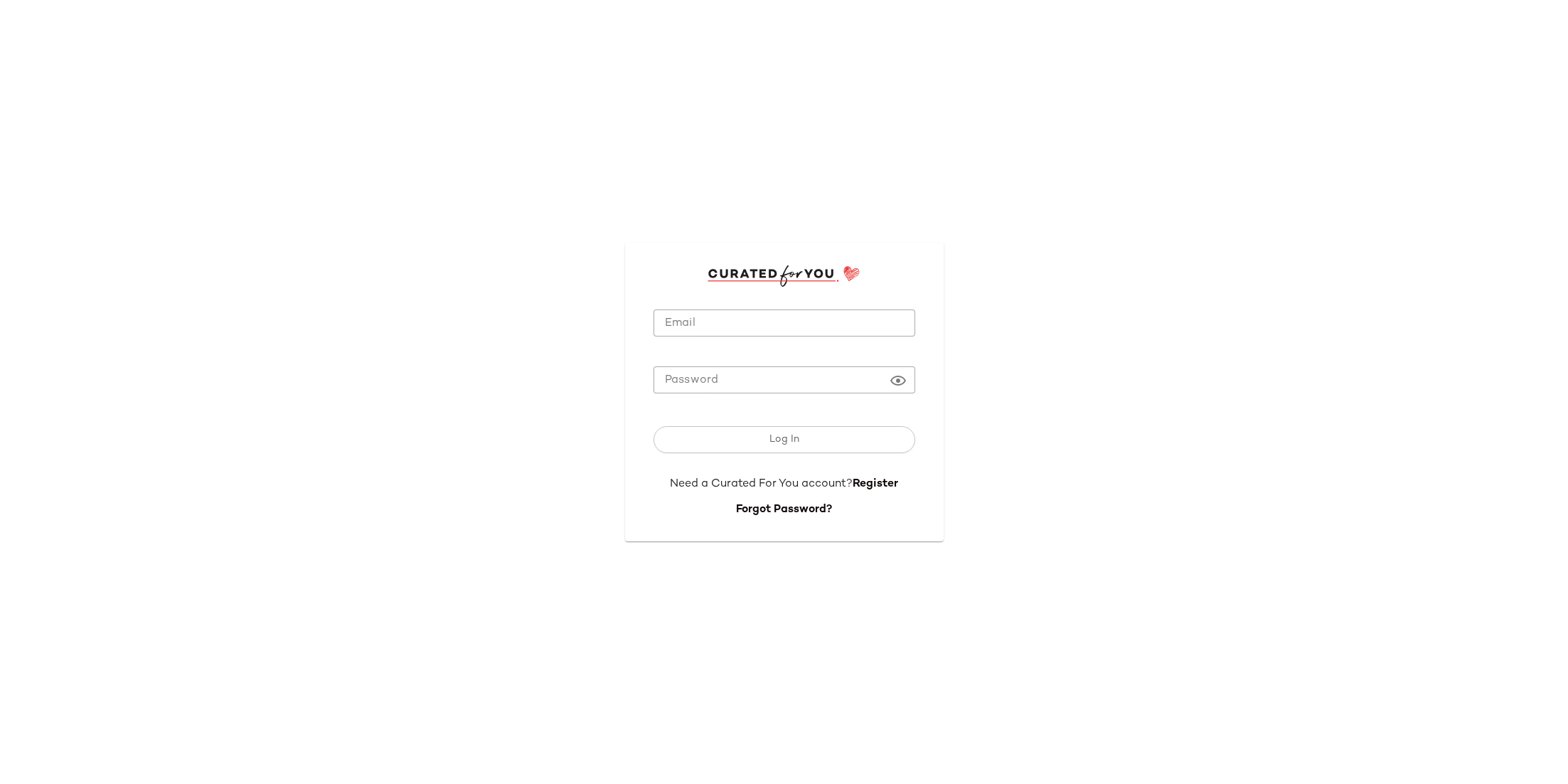
type input "**********"
click at [699, 328] on input "**********" at bounding box center [784, 323] width 262 height 28
click at [710, 450] on button "Log In" at bounding box center [784, 440] width 262 height 27
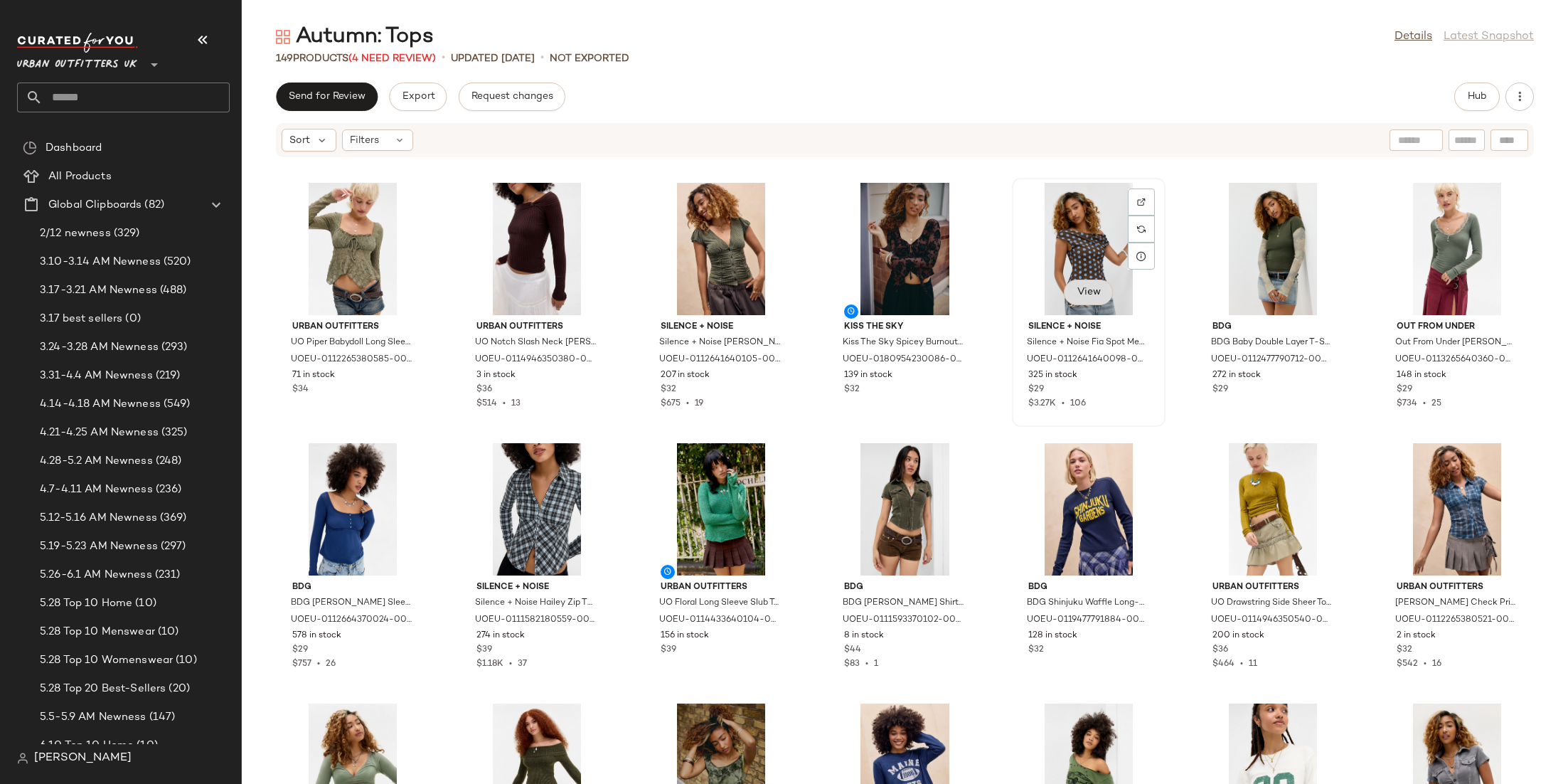
click at [1083, 304] on button "View" at bounding box center [1088, 292] width 49 height 25
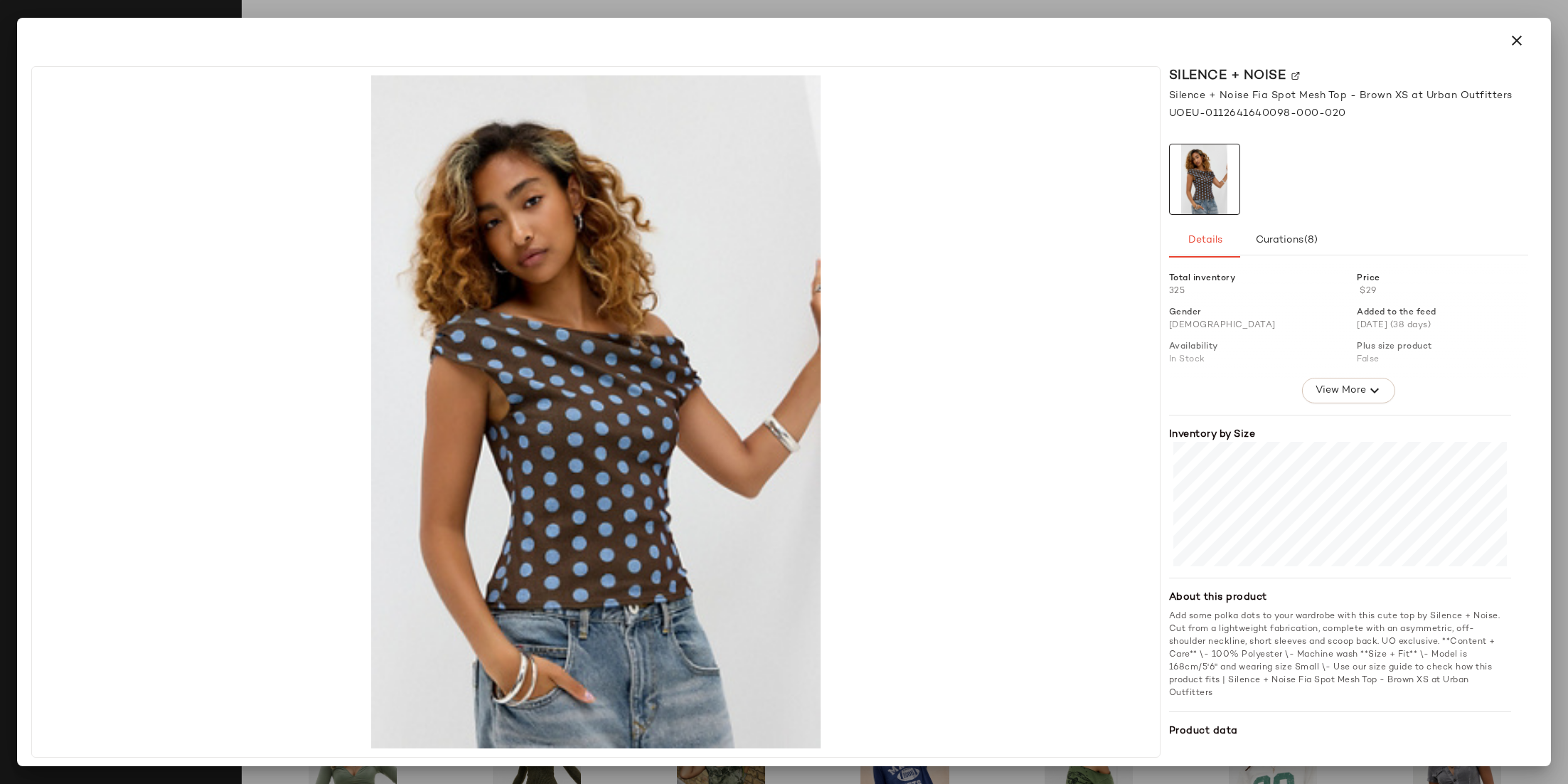
click at [1121, 8] on div at bounding box center [784, 392] width 1568 height 784
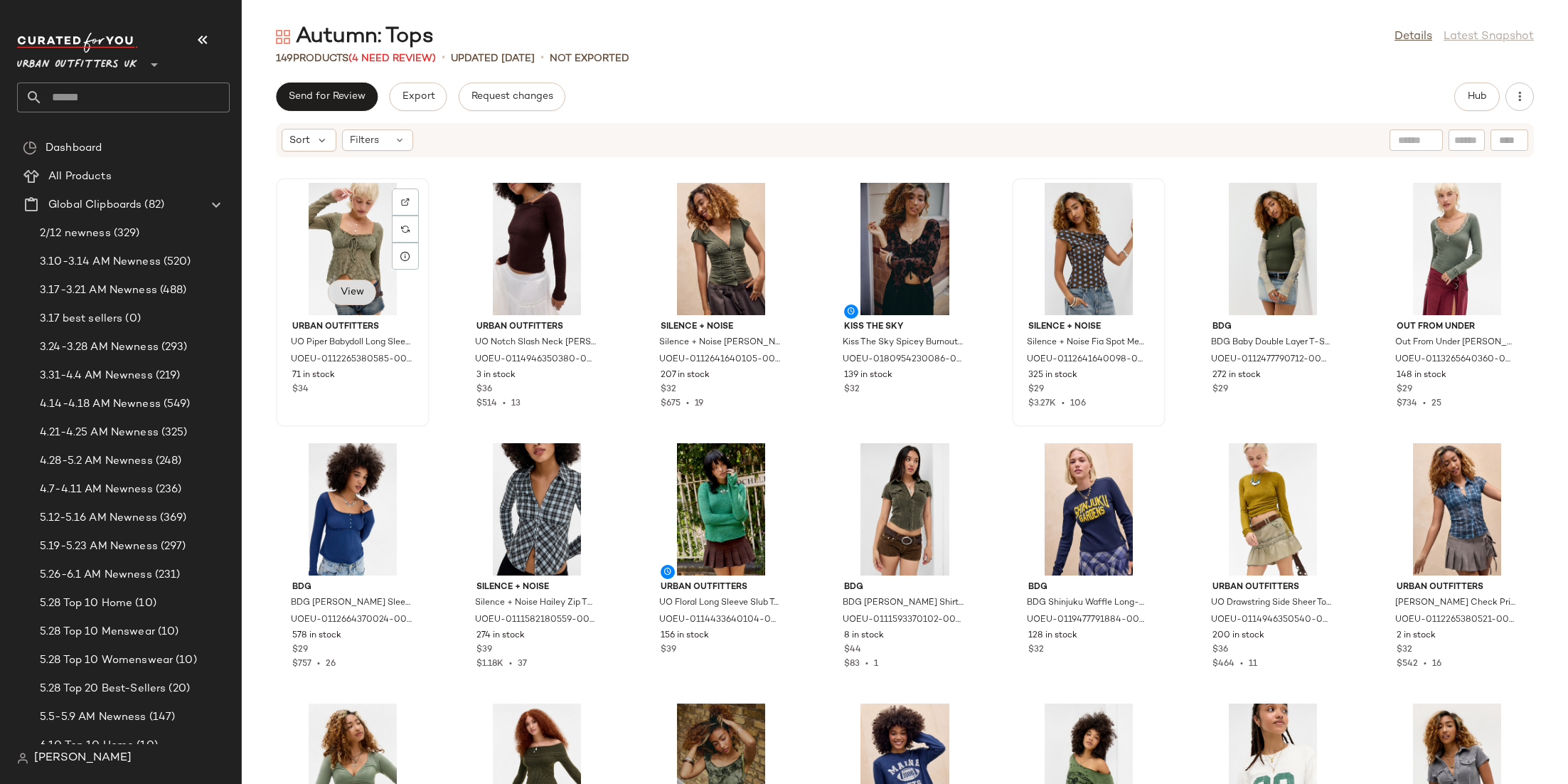
click at [352, 300] on button "View" at bounding box center [352, 292] width 49 height 25
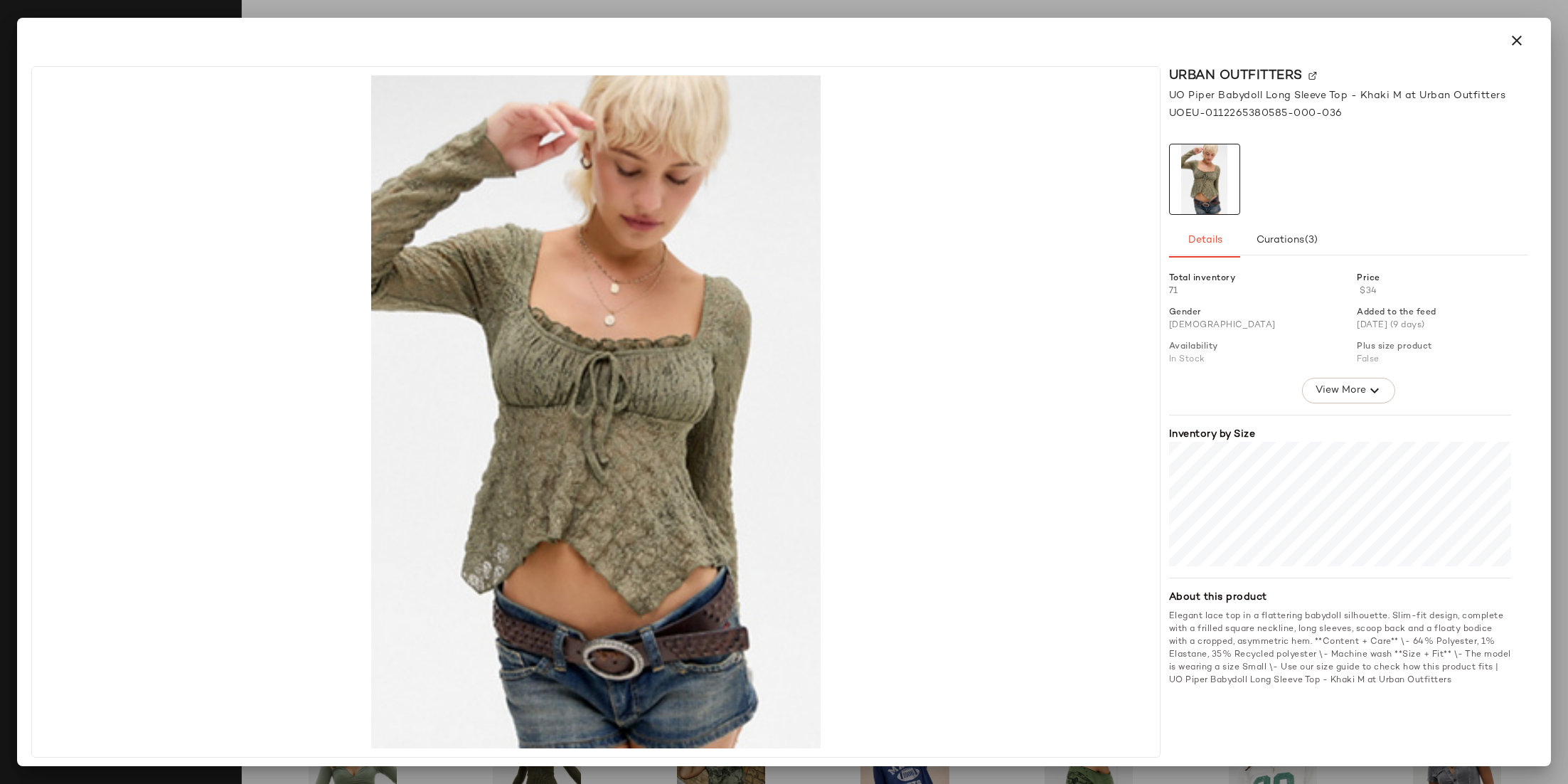
click at [490, 18] on div at bounding box center [783, 40] width 1522 height 46
click at [488, 13] on div at bounding box center [784, 392] width 1568 height 784
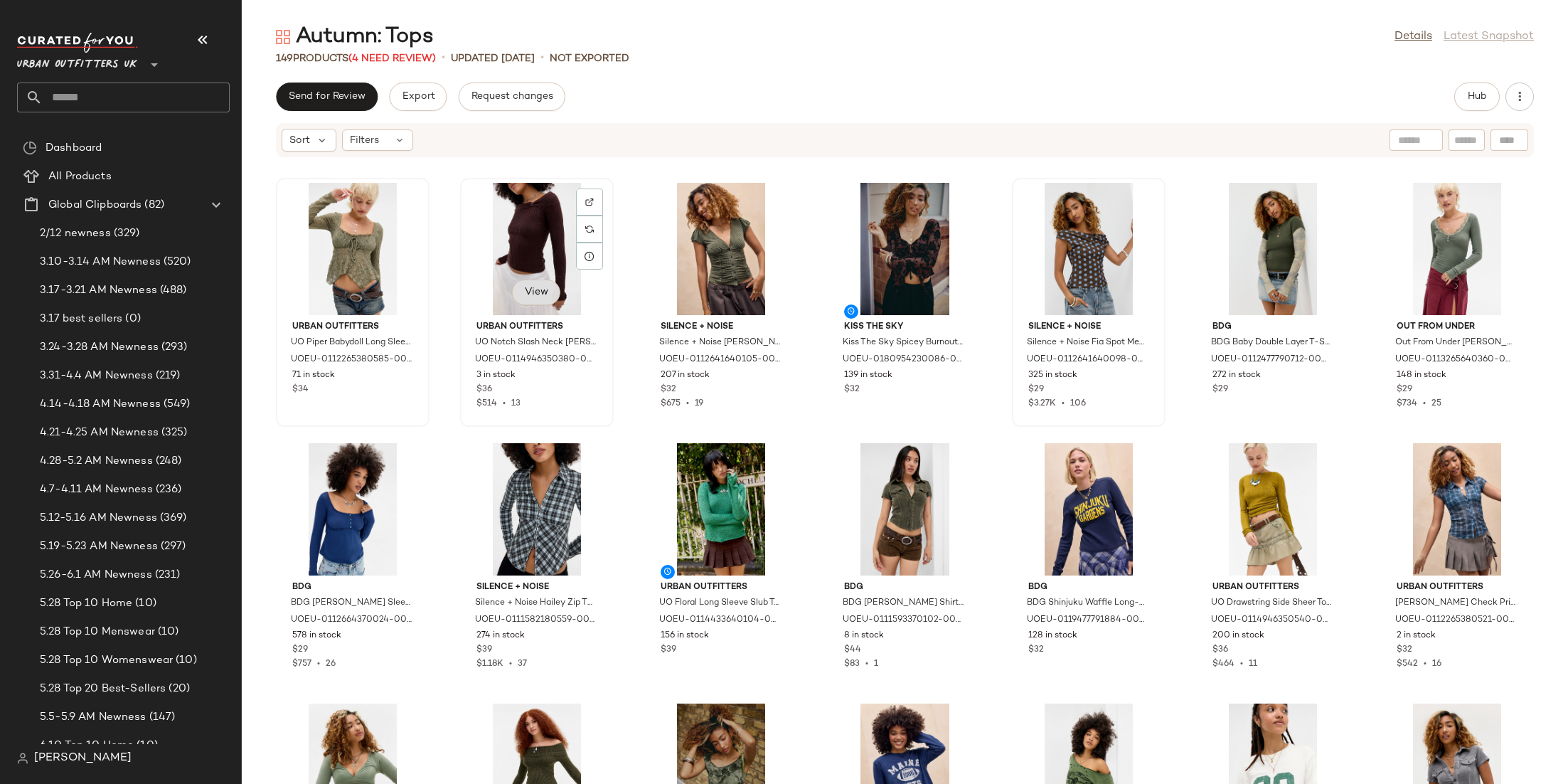
click at [530, 289] on span "View" at bounding box center [536, 292] width 24 height 12
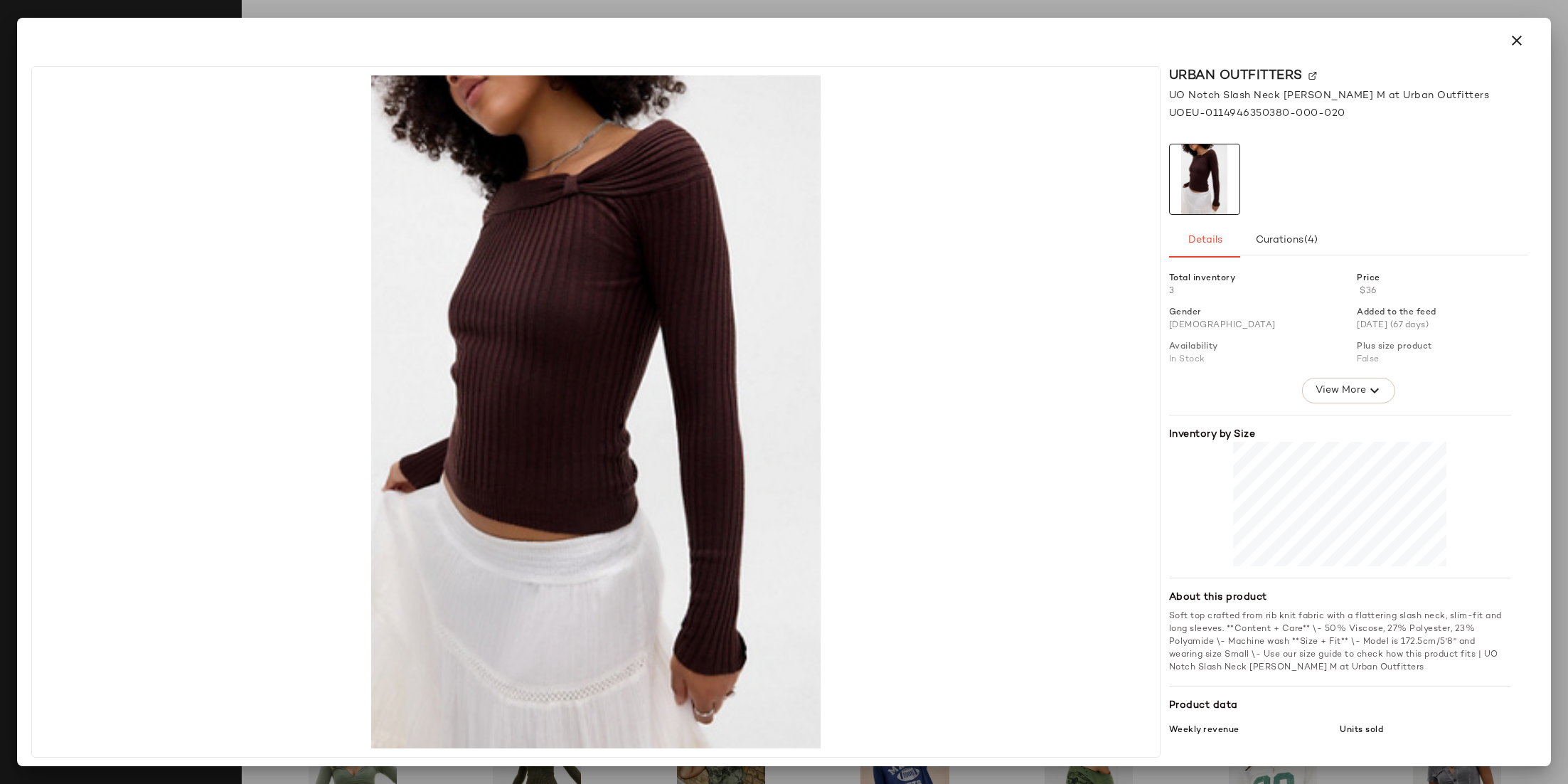
click at [605, 11] on div at bounding box center [784, 392] width 1568 height 784
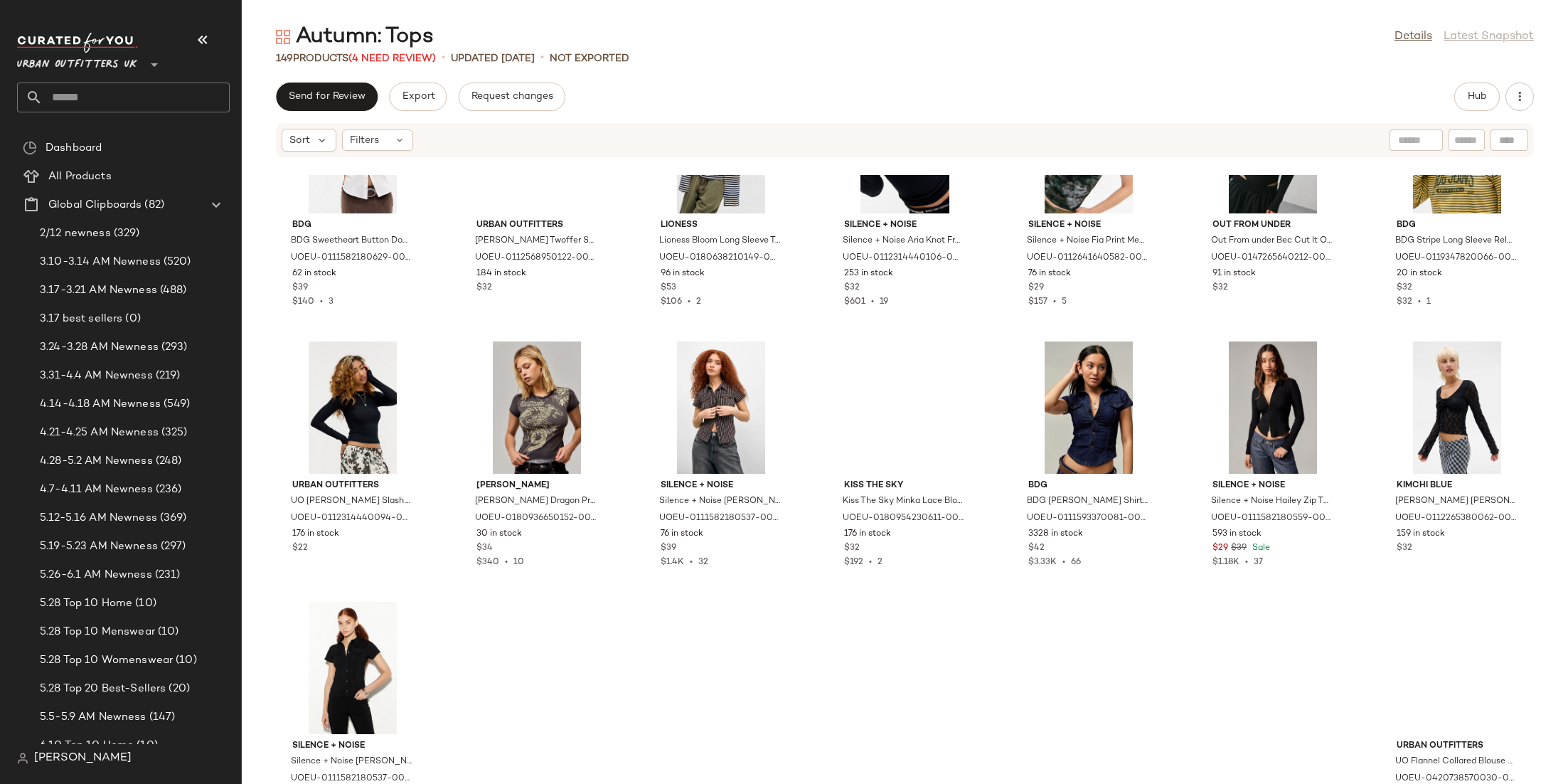
scroll to position [5119, 0]
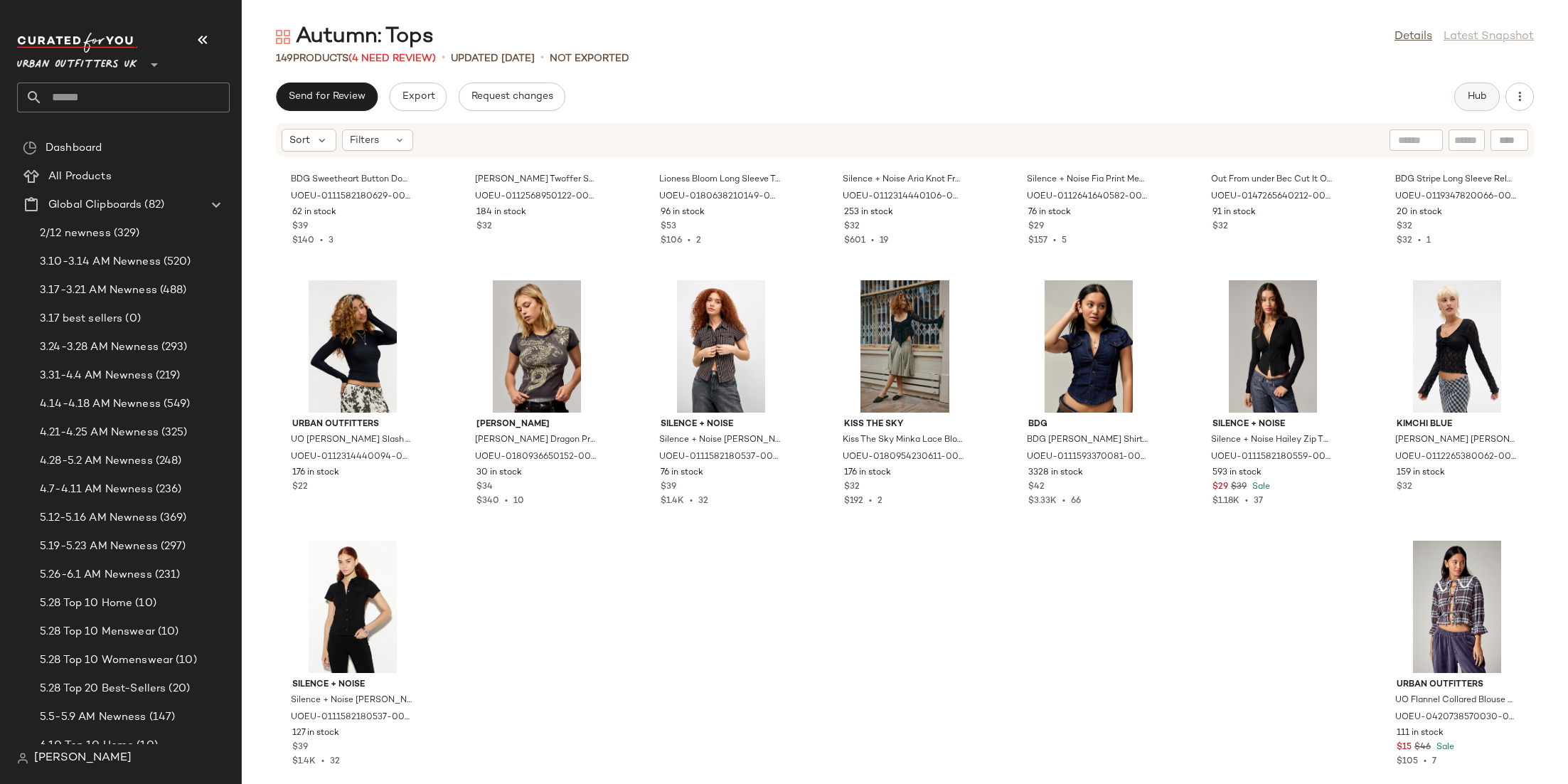
click at [1473, 86] on button "Hub" at bounding box center [1476, 97] width 46 height 29
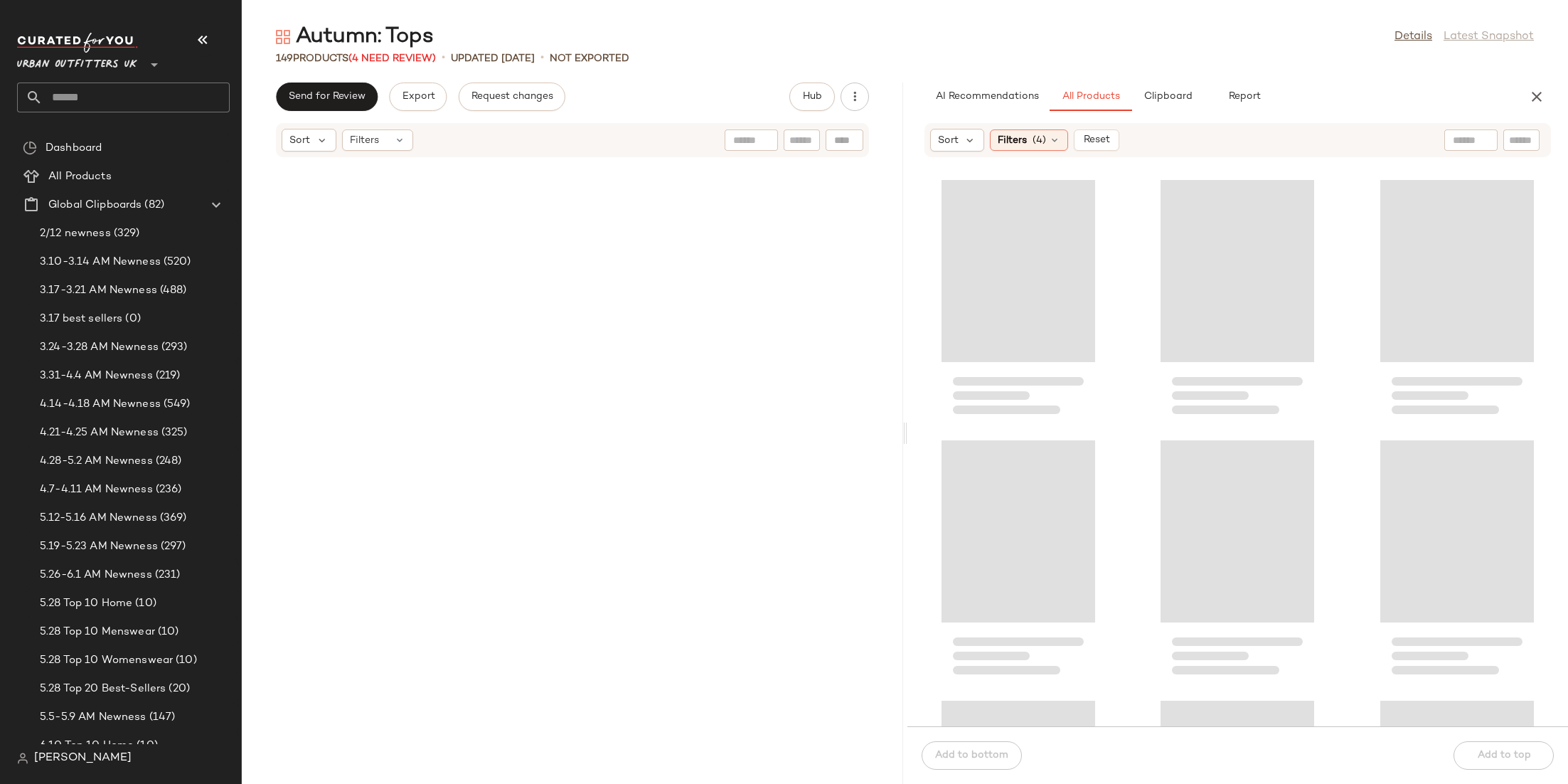
scroll to position [0, 0]
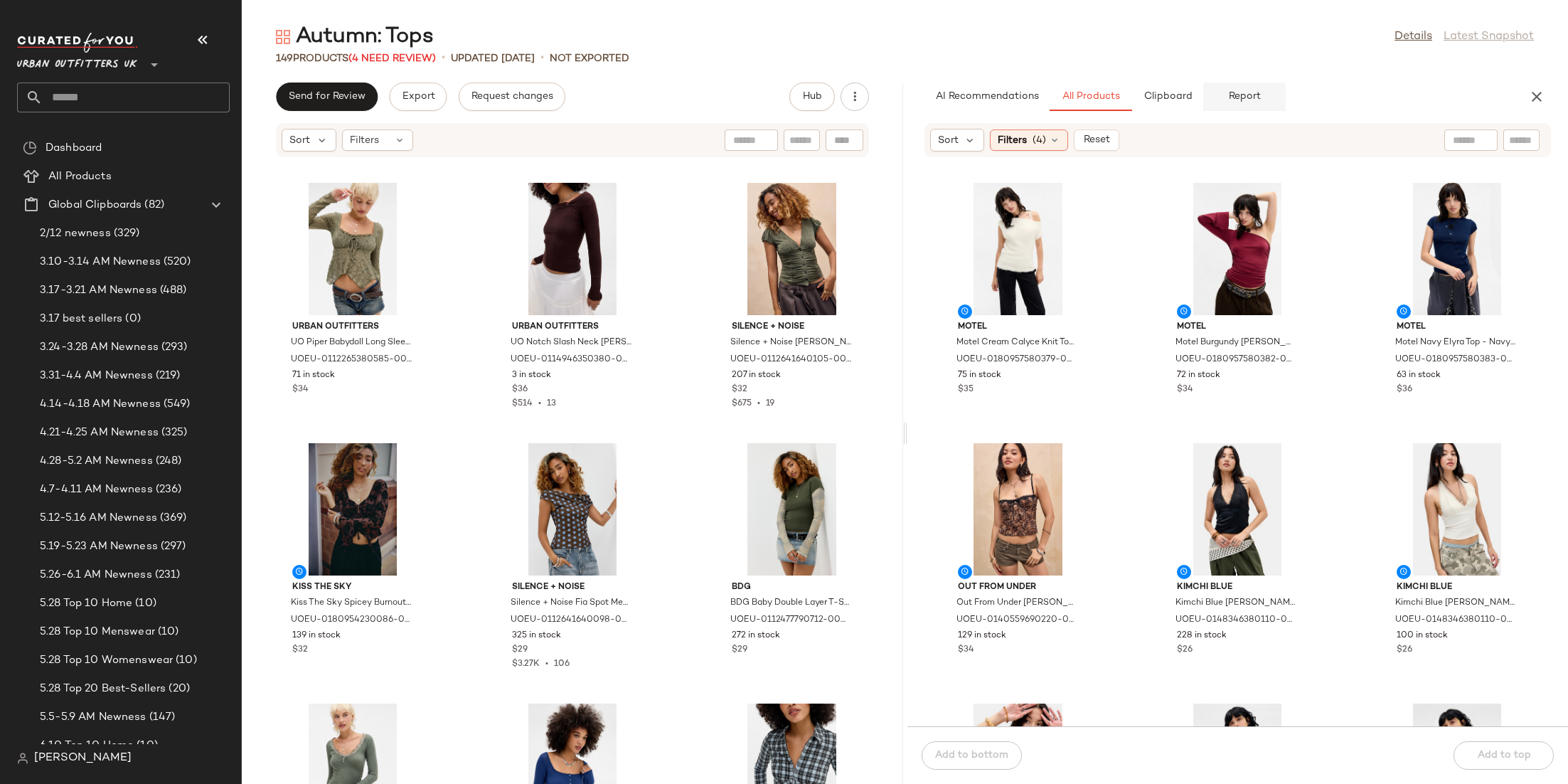
click at [1223, 90] on button "Report" at bounding box center [1244, 97] width 83 height 29
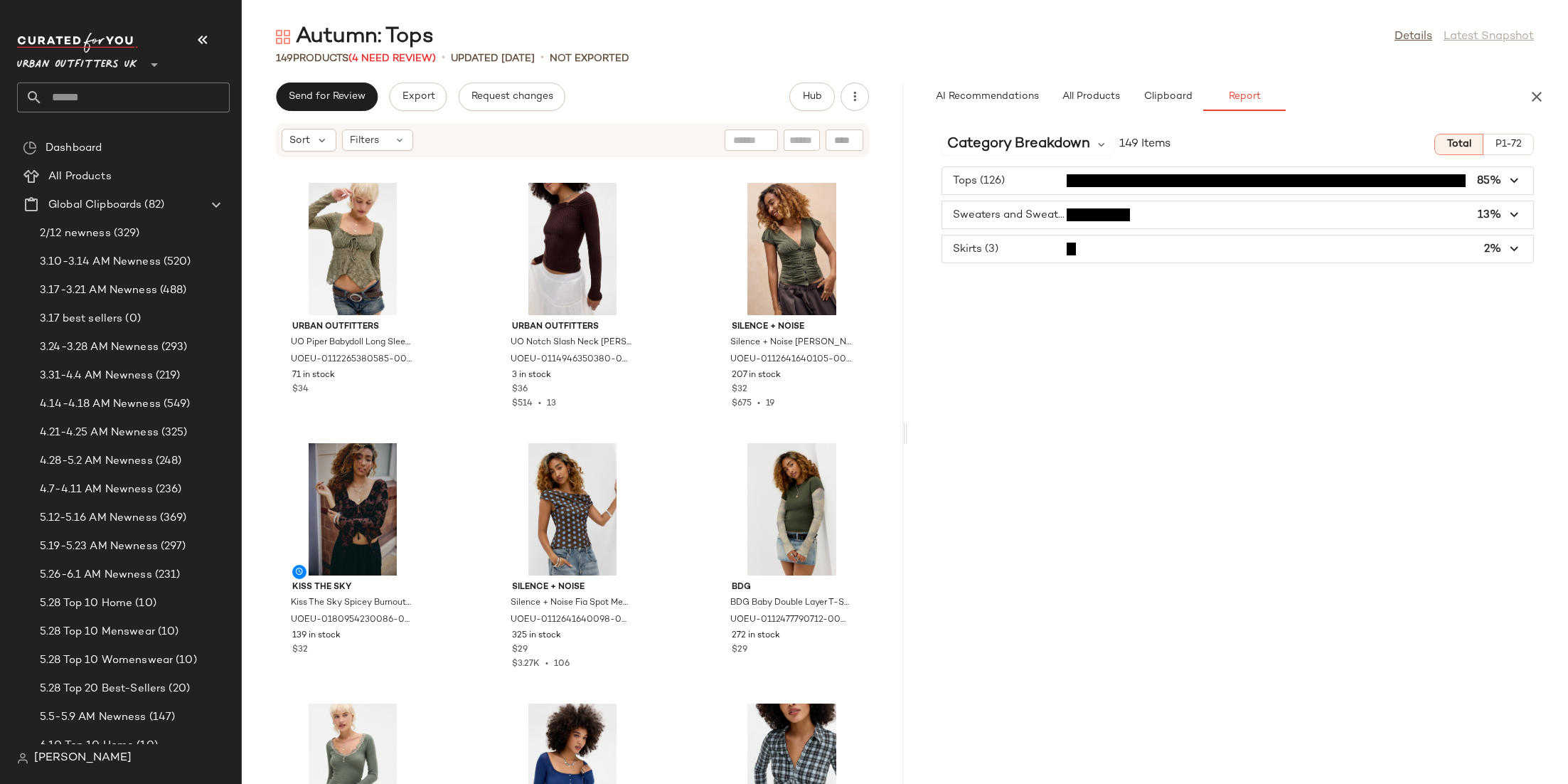
click at [1030, 216] on span "button" at bounding box center [1238, 215] width 592 height 27
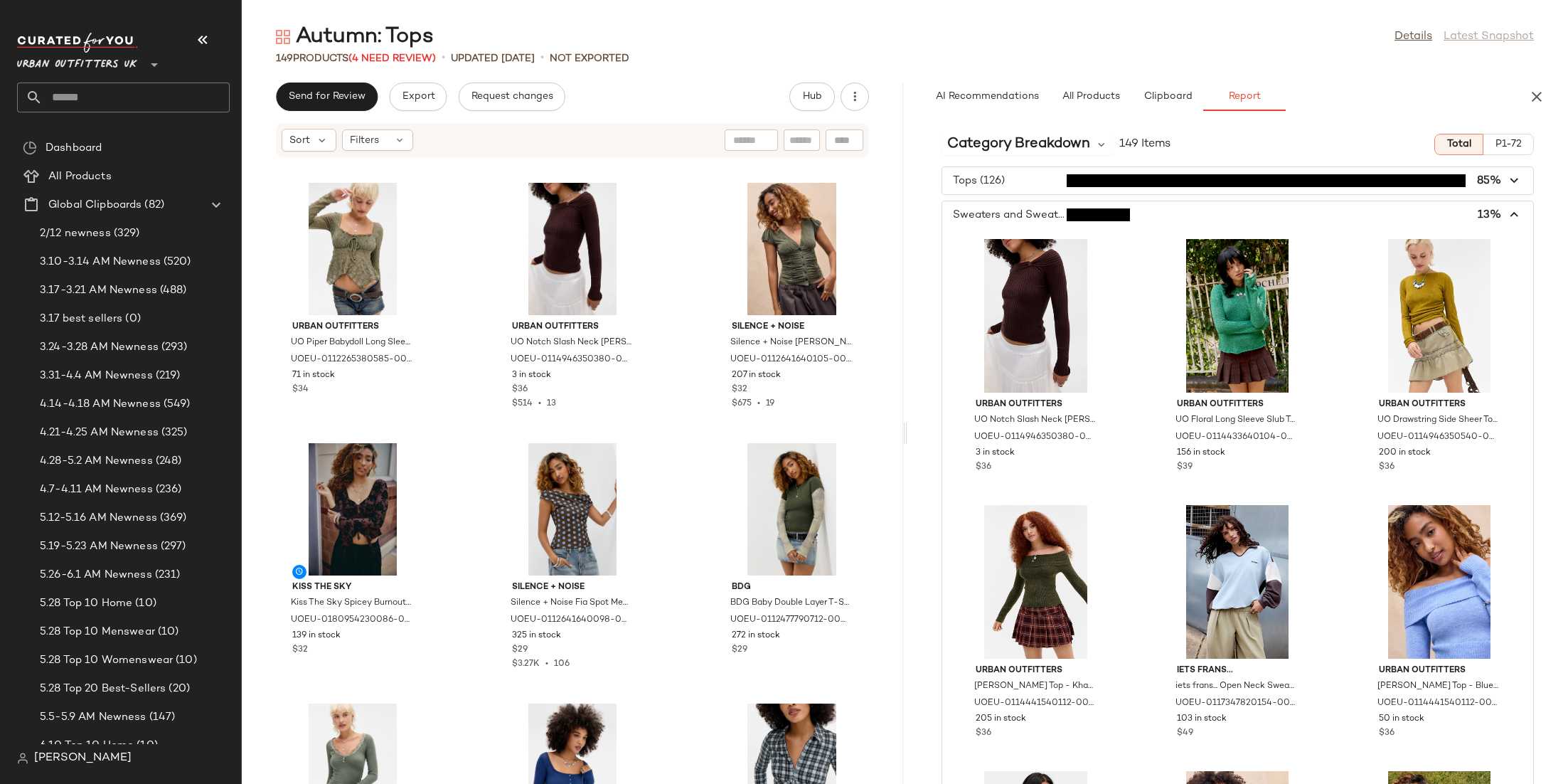
click at [1081, 214] on span "button" at bounding box center [1238, 215] width 592 height 27
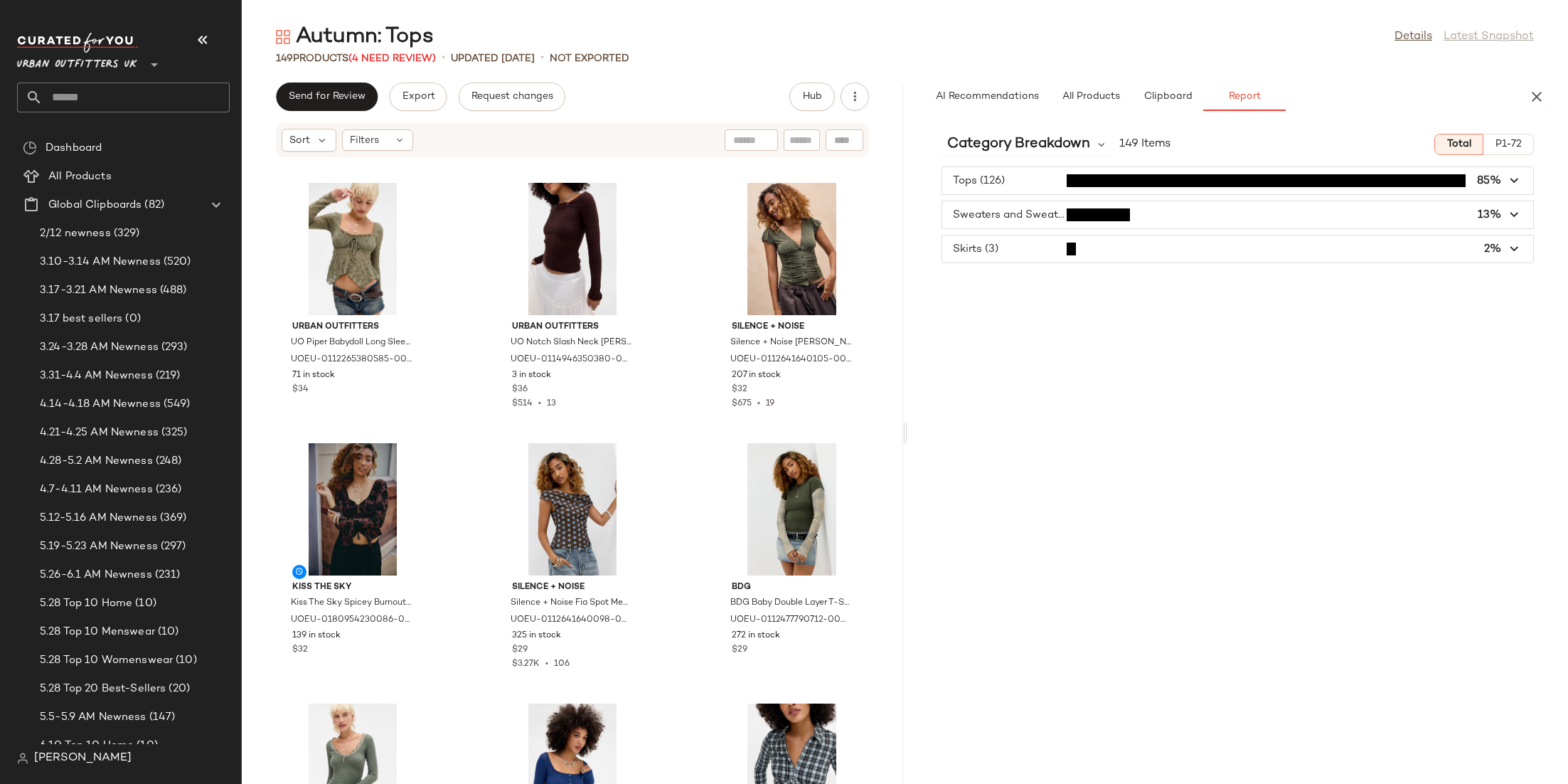
click at [1062, 251] on span "button" at bounding box center [1238, 249] width 592 height 27
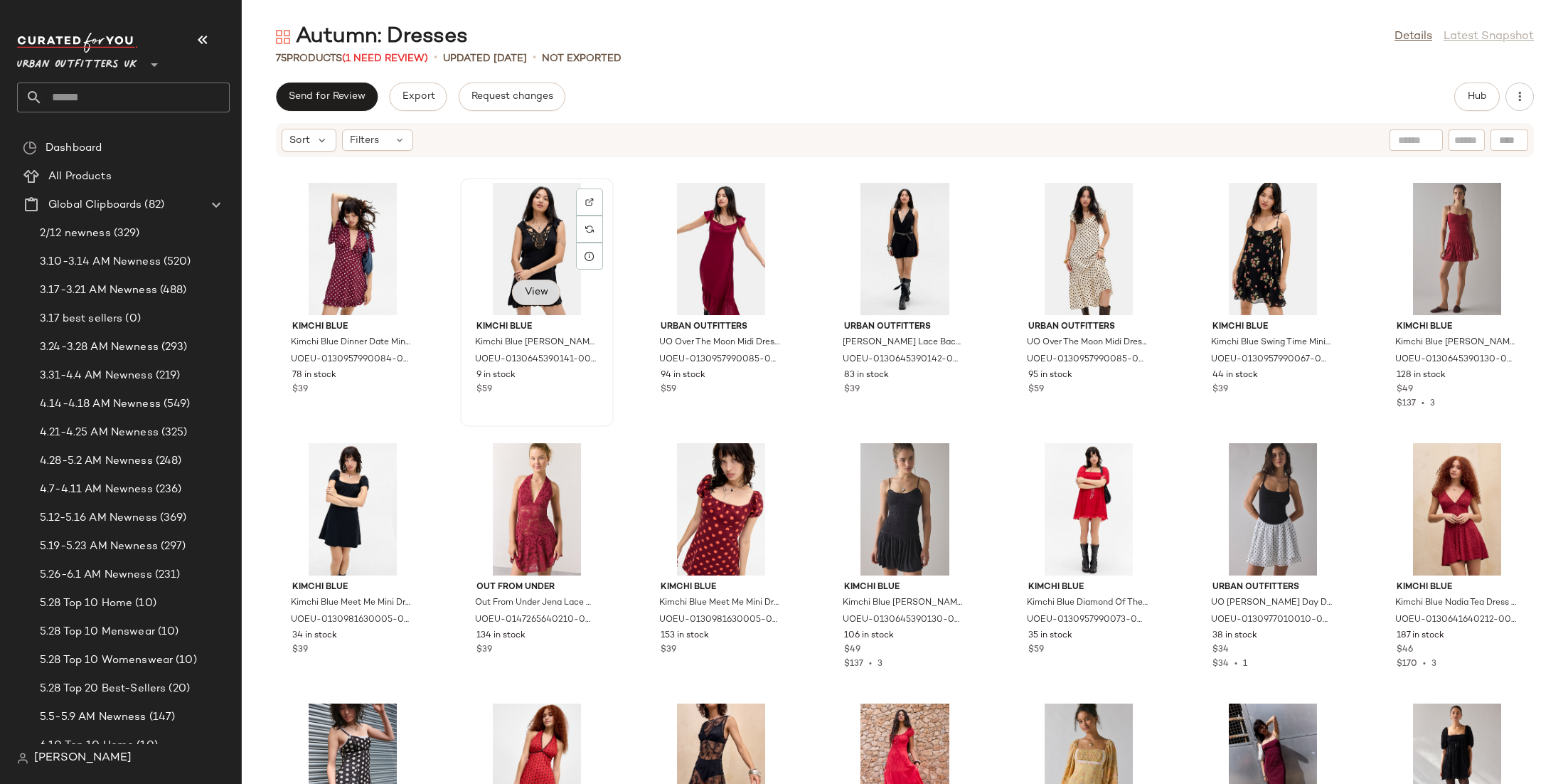
click at [540, 298] on button "View" at bounding box center [536, 292] width 49 height 25
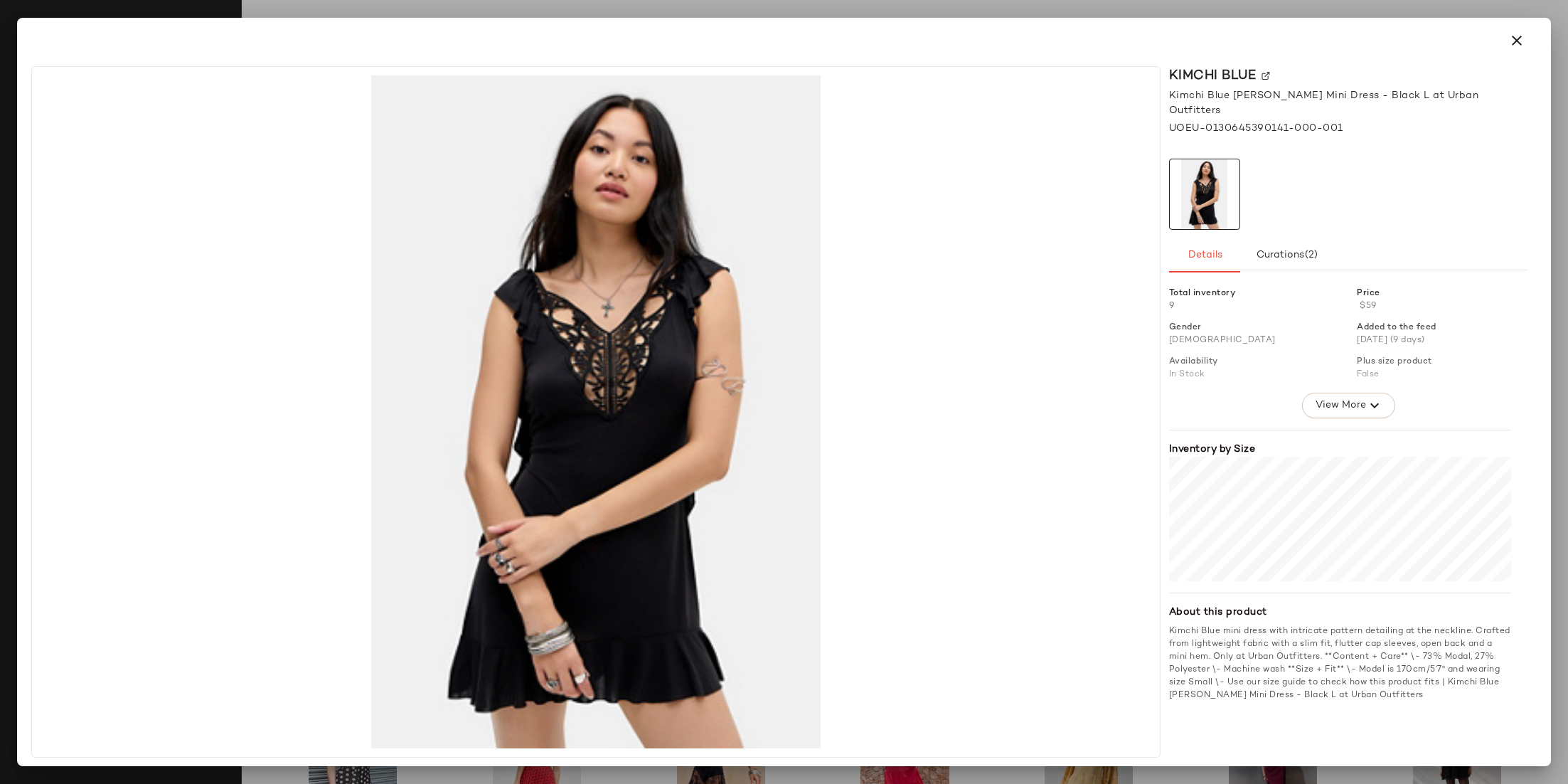
click at [651, 15] on div at bounding box center [784, 392] width 1568 height 784
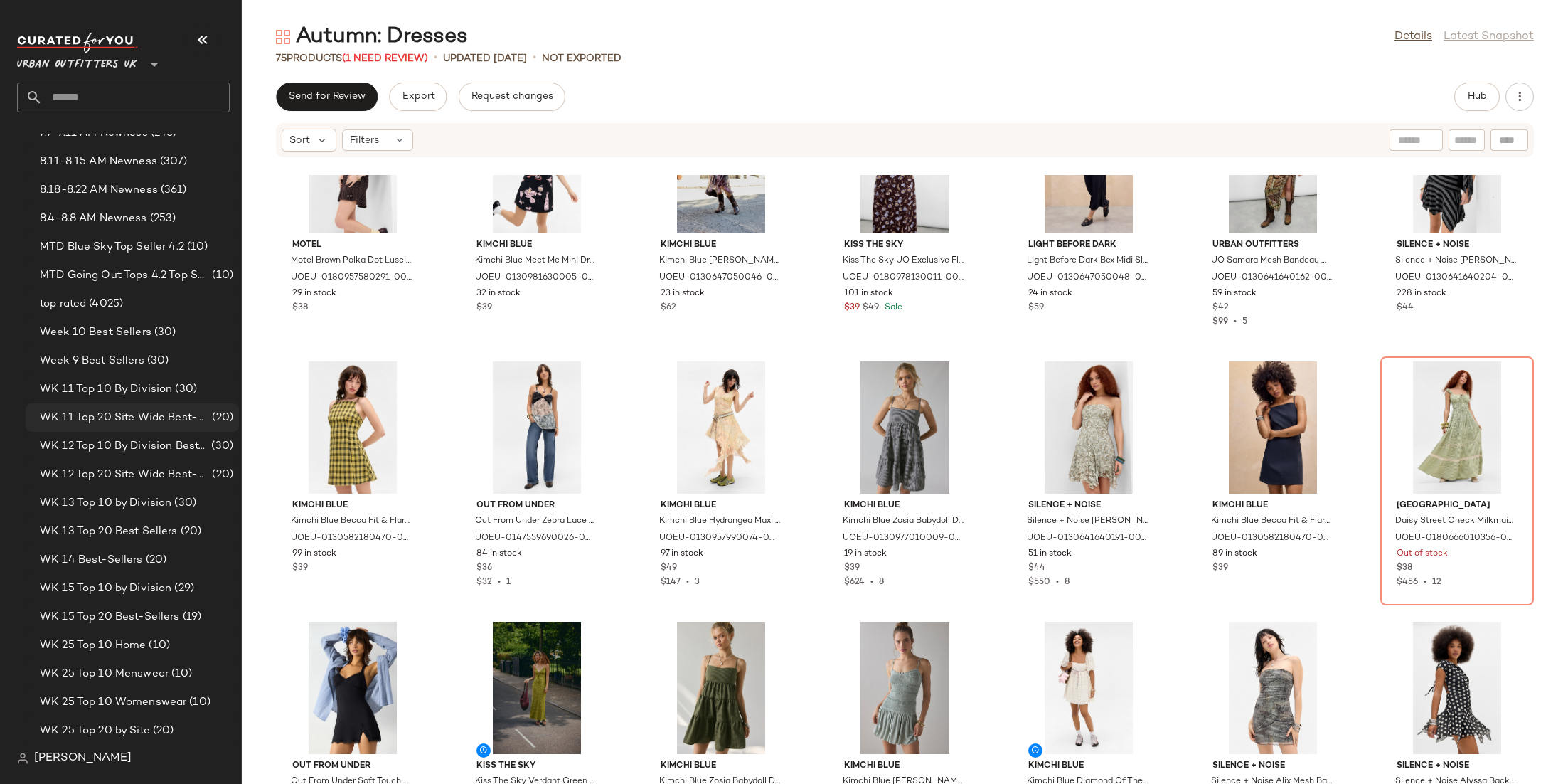
scroll to position [1786, 0]
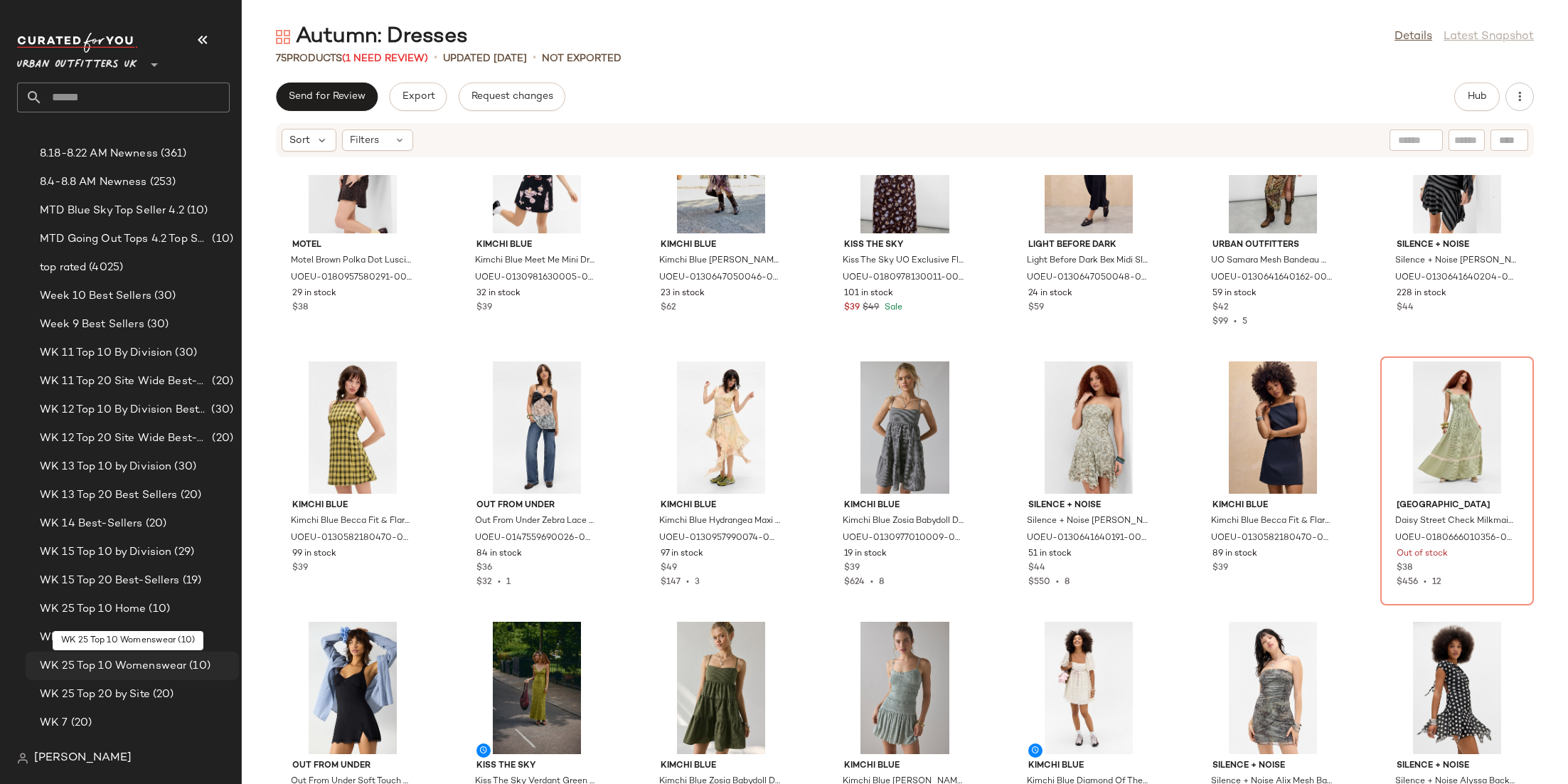
click at [66, 667] on span "WK 25 Top 10 Womenswear" at bounding box center [112, 666] width 147 height 16
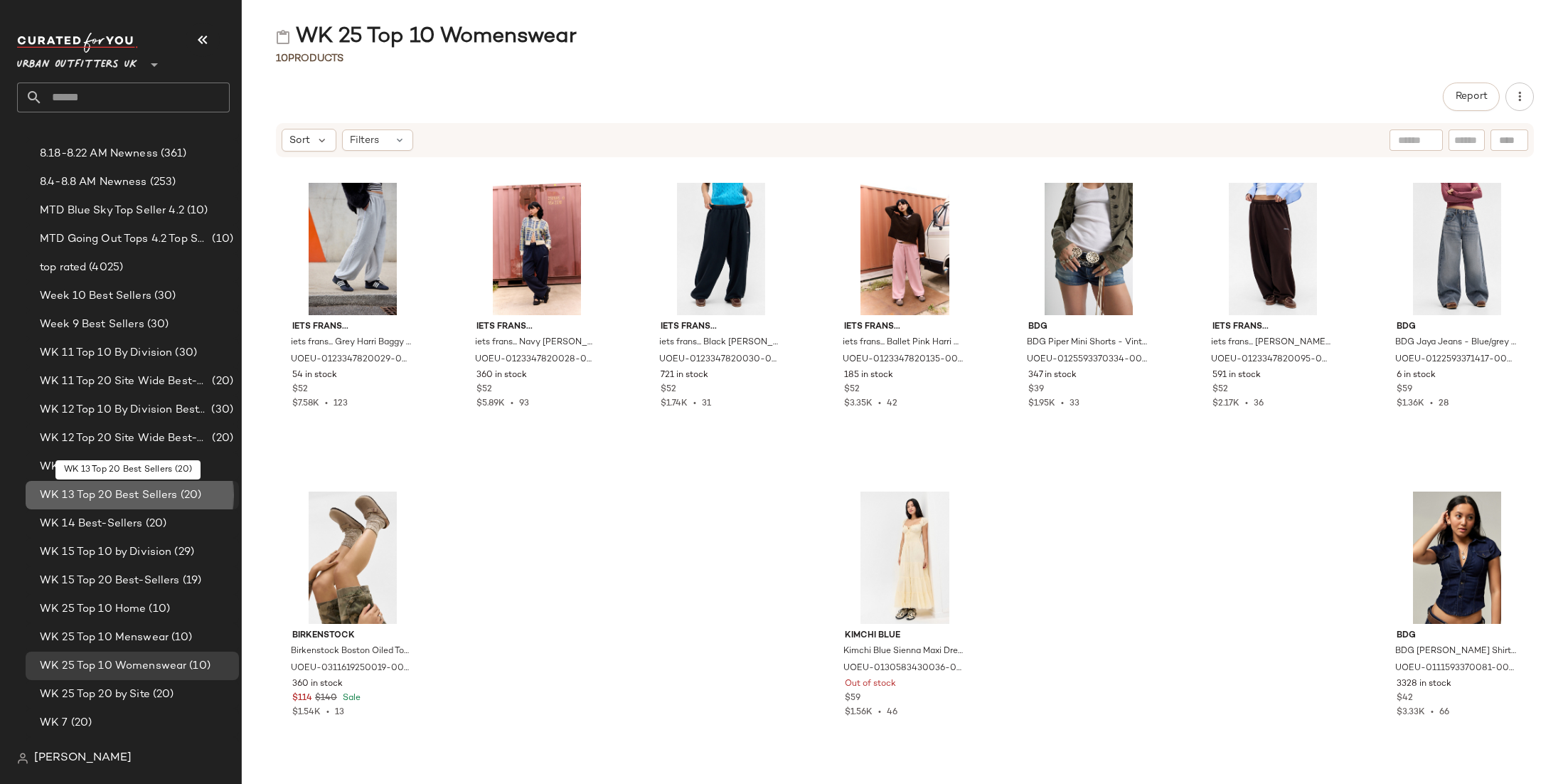
click at [184, 491] on span "(20)" at bounding box center [190, 495] width 24 height 16
